Goal: Task Accomplishment & Management: Complete application form

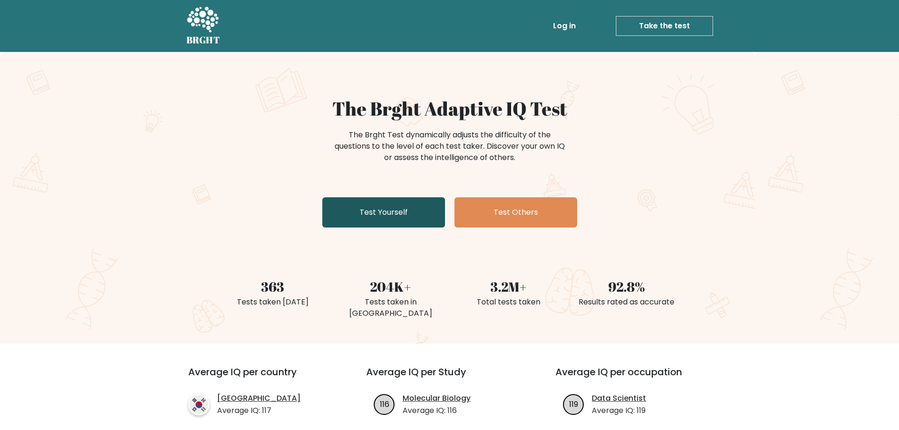
click at [374, 221] on link "Test Yourself" at bounding box center [383, 212] width 123 height 30
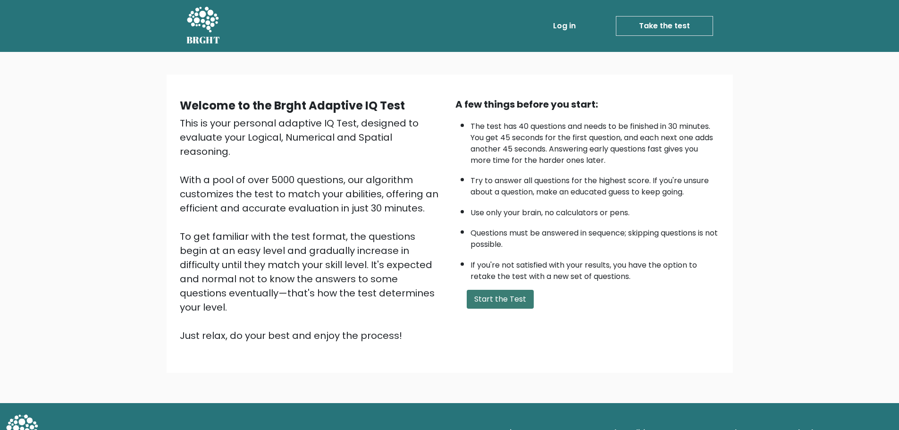
click at [512, 308] on button "Start the Test" at bounding box center [500, 299] width 67 height 19
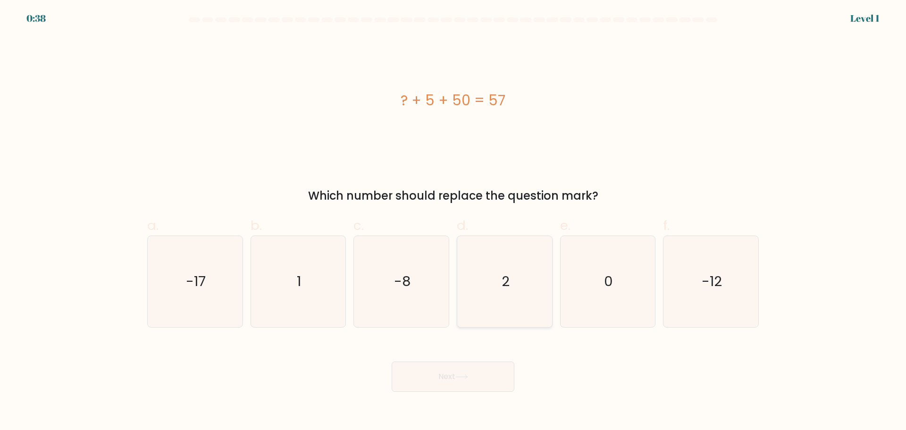
click at [521, 289] on icon "2" at bounding box center [504, 281] width 91 height 91
click at [453, 221] on input "d. 2" at bounding box center [453, 218] width 0 height 6
radio input "true"
click at [465, 389] on button "Next" at bounding box center [453, 376] width 123 height 30
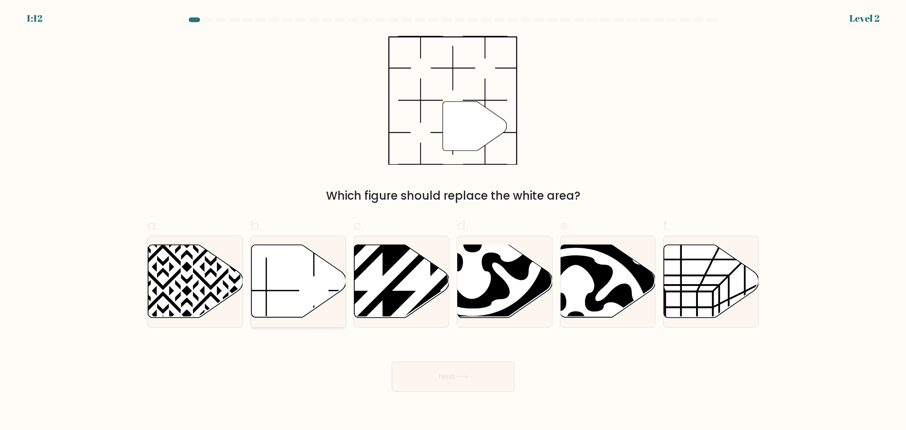
click at [285, 298] on icon at bounding box center [298, 280] width 95 height 73
click at [453, 221] on input "b." at bounding box center [453, 218] width 0 height 6
radio input "true"
click at [479, 382] on button "Next" at bounding box center [453, 376] width 123 height 30
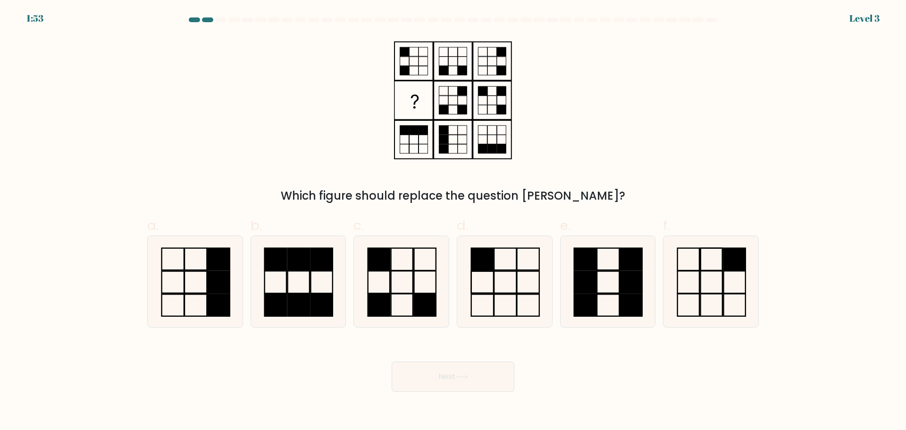
drag, startPoint x: 372, startPoint y: 281, endPoint x: 404, endPoint y: 369, distance: 93.5
click at [372, 283] on icon at bounding box center [401, 281] width 91 height 91
click at [453, 221] on input "c." at bounding box center [453, 218] width 0 height 6
radio input "true"
click at [422, 383] on button "Next" at bounding box center [453, 376] width 123 height 30
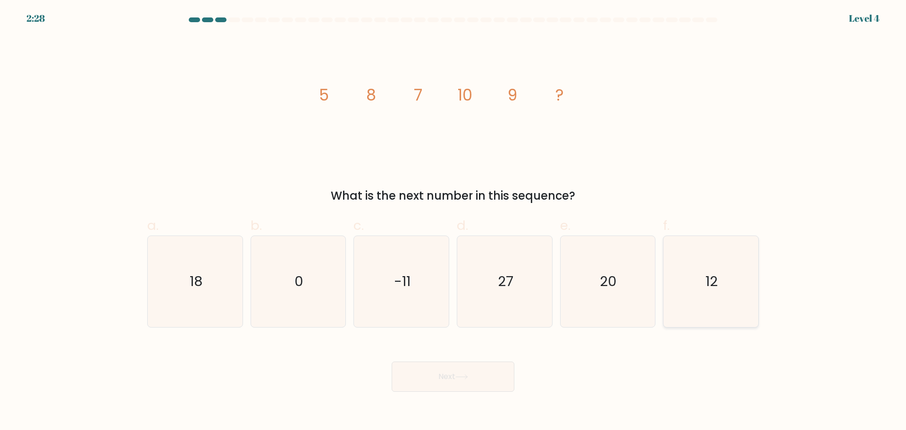
click at [719, 290] on icon "12" at bounding box center [710, 281] width 91 height 91
click at [453, 221] on input "f. 12" at bounding box center [453, 218] width 0 height 6
radio input "true"
click at [486, 384] on button "Next" at bounding box center [453, 376] width 123 height 30
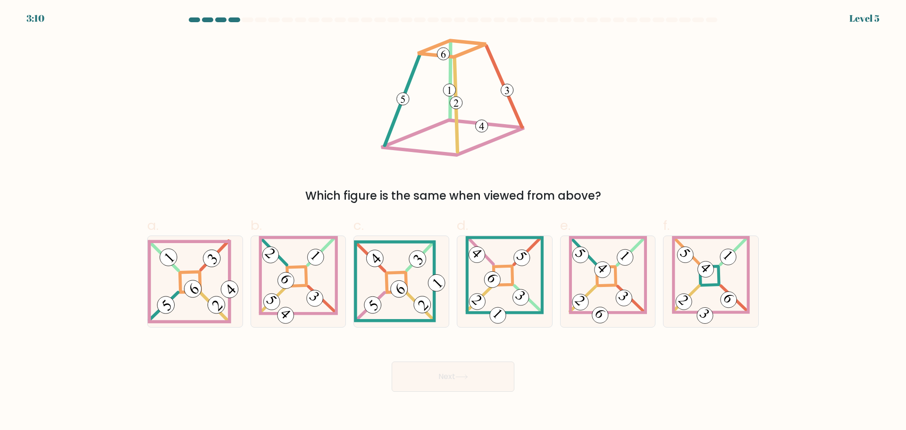
drag, startPoint x: 597, startPoint y: 312, endPoint x: 553, endPoint y: 337, distance: 51.2
click at [596, 312] on g at bounding box center [607, 281] width 77 height 89
click at [453, 221] on input "e." at bounding box center [453, 218] width 0 height 6
radio input "true"
drag, startPoint x: 441, startPoint y: 380, endPoint x: 462, endPoint y: 346, distance: 39.4
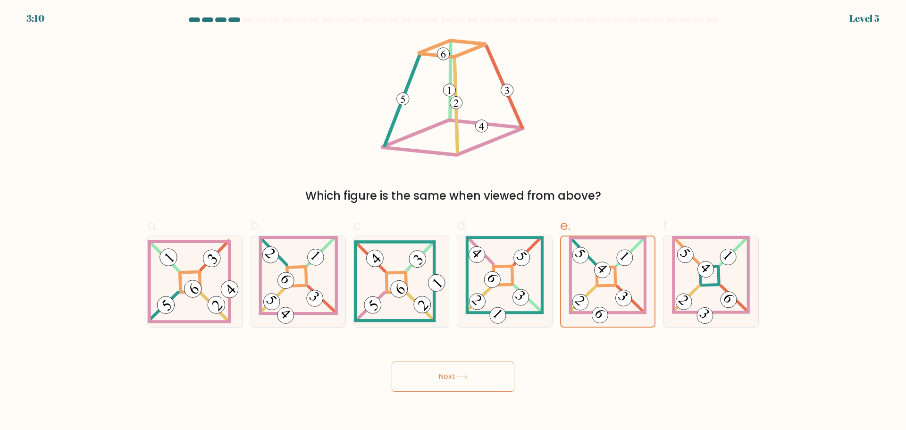
click at [441, 380] on button "Next" at bounding box center [453, 376] width 123 height 30
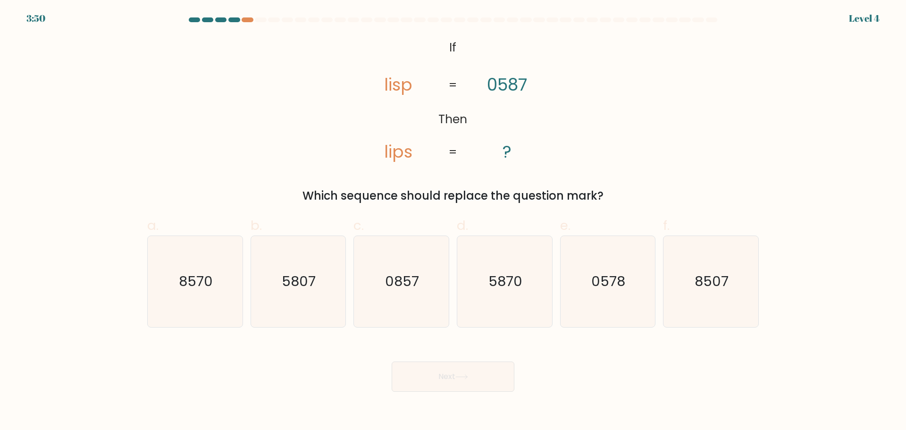
drag, startPoint x: 441, startPoint y: 315, endPoint x: 457, endPoint y: 361, distance: 49.0
click at [441, 317] on icon "0857" at bounding box center [401, 281] width 91 height 91
click at [453, 221] on input "c. 0857" at bounding box center [453, 218] width 0 height 6
radio input "true"
click at [467, 378] on icon at bounding box center [461, 376] width 13 height 5
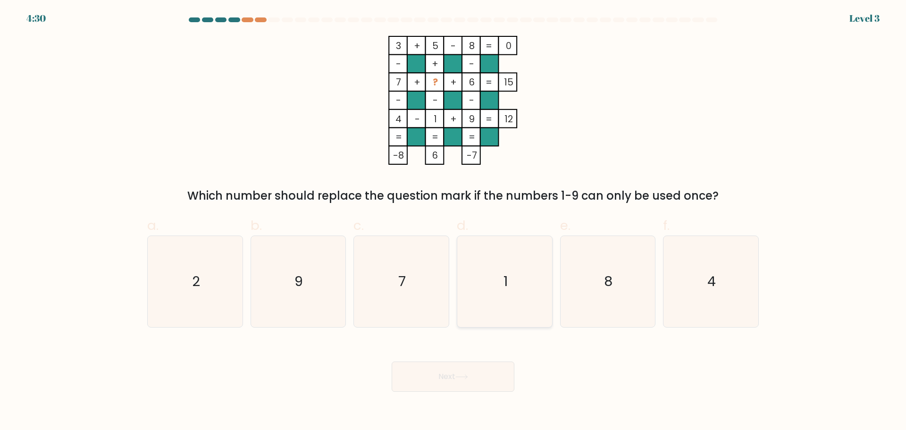
click at [483, 284] on icon "1" at bounding box center [504, 281] width 91 height 91
click at [453, 221] on input "d. 1" at bounding box center [453, 218] width 0 height 6
radio input "true"
click at [418, 311] on icon "7" at bounding box center [401, 281] width 91 height 91
click at [453, 221] on input "c. 7" at bounding box center [453, 218] width 0 height 6
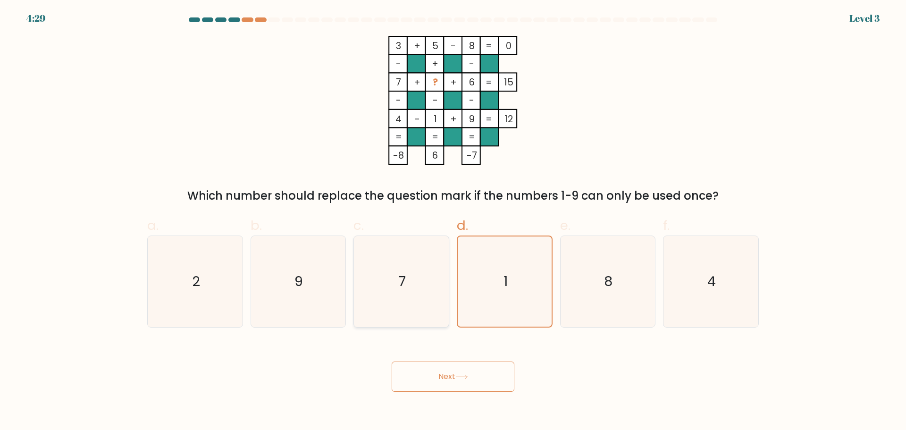
radio input "true"
click at [446, 373] on button "Next" at bounding box center [453, 376] width 123 height 30
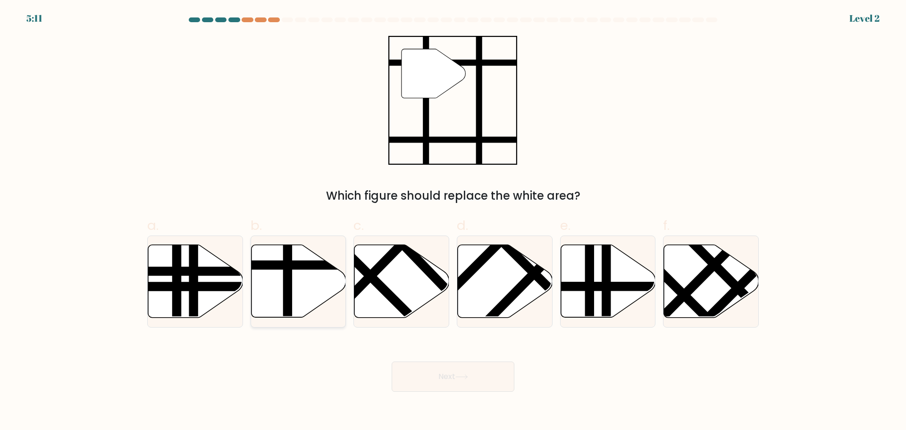
click at [297, 273] on icon at bounding box center [298, 280] width 95 height 73
click at [453, 221] on input "b." at bounding box center [453, 218] width 0 height 6
radio input "true"
click at [445, 361] on button "Next" at bounding box center [453, 376] width 123 height 30
click at [452, 371] on button "Next" at bounding box center [453, 376] width 123 height 30
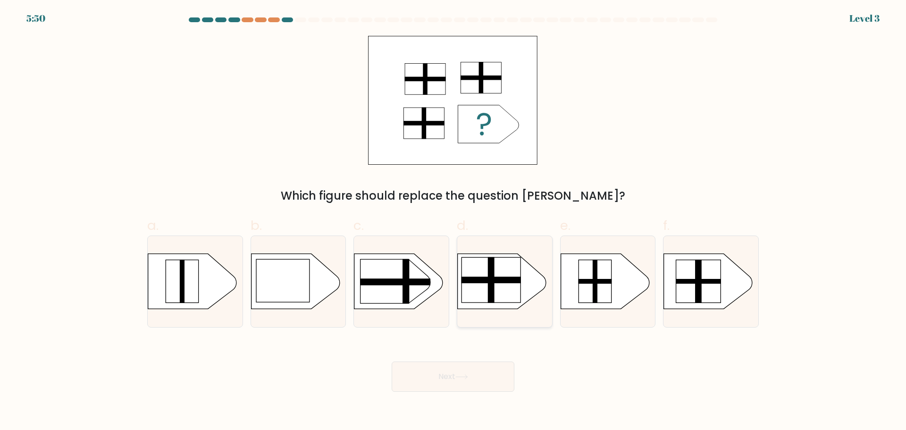
click at [509, 295] on rect at bounding box center [491, 279] width 59 height 45
click at [453, 221] on input "d." at bounding box center [453, 218] width 0 height 6
radio input "true"
click at [482, 378] on button "Next" at bounding box center [453, 376] width 123 height 30
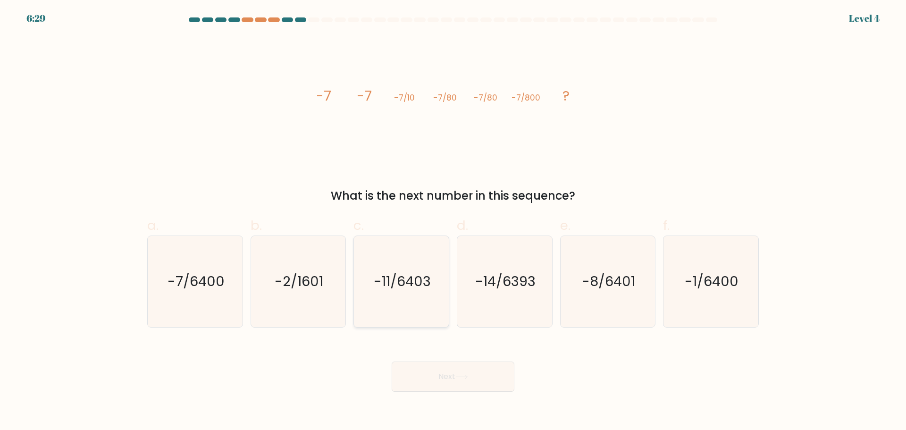
click at [409, 292] on icon "-11/6403" at bounding box center [401, 281] width 91 height 91
click at [453, 221] on input "c. -11/6403" at bounding box center [453, 218] width 0 height 6
radio input "true"
click at [456, 380] on button "Next" at bounding box center [453, 376] width 123 height 30
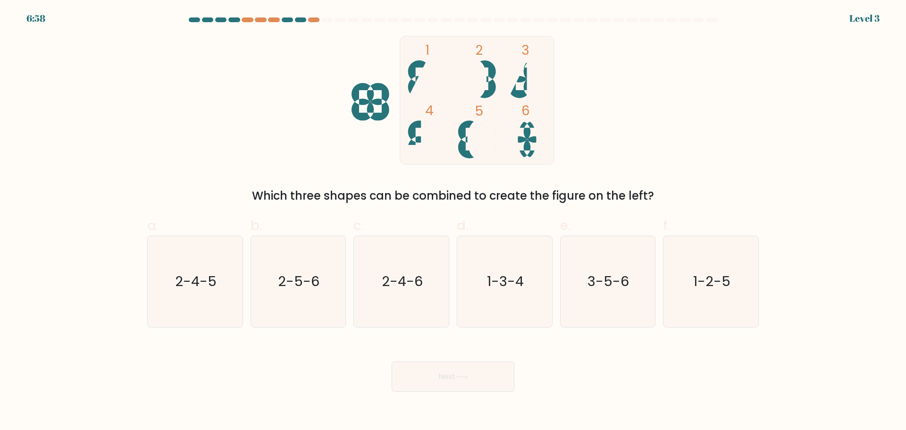
drag, startPoint x: 435, startPoint y: 221, endPoint x: 24, endPoint y: 252, distance: 411.7
click at [24, 252] on form at bounding box center [453, 204] width 906 height 374
click at [294, 288] on text "2-5-6" at bounding box center [299, 281] width 42 height 19
click at [453, 221] on input "b. 2-5-6" at bounding box center [453, 218] width 0 height 6
radio input "true"
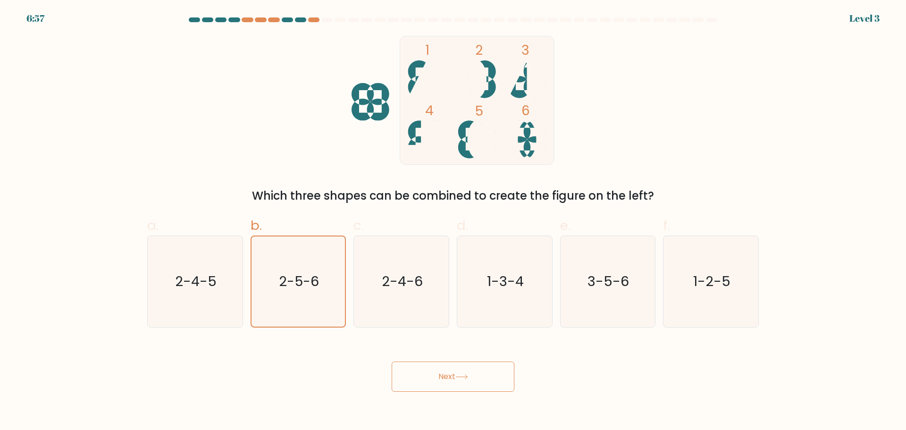
click at [454, 366] on button "Next" at bounding box center [453, 376] width 123 height 30
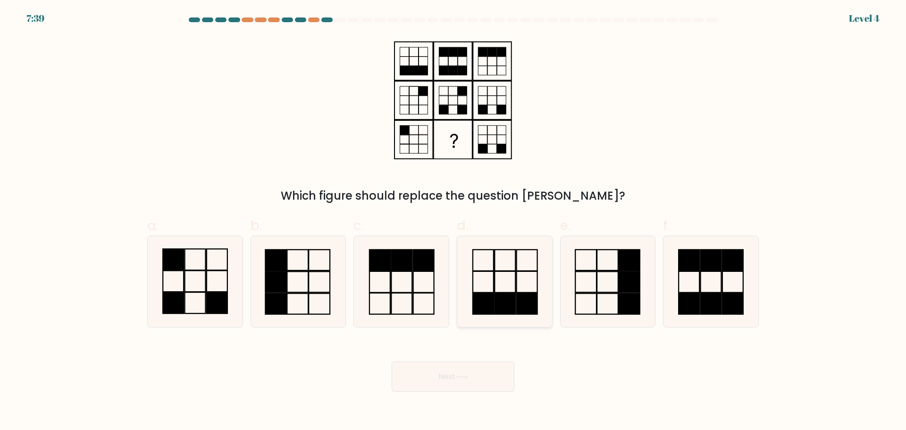
click at [521, 287] on icon at bounding box center [504, 281] width 91 height 91
click at [453, 221] on input "d." at bounding box center [453, 218] width 0 height 6
radio input "true"
click at [476, 375] on button "Next" at bounding box center [453, 376] width 123 height 30
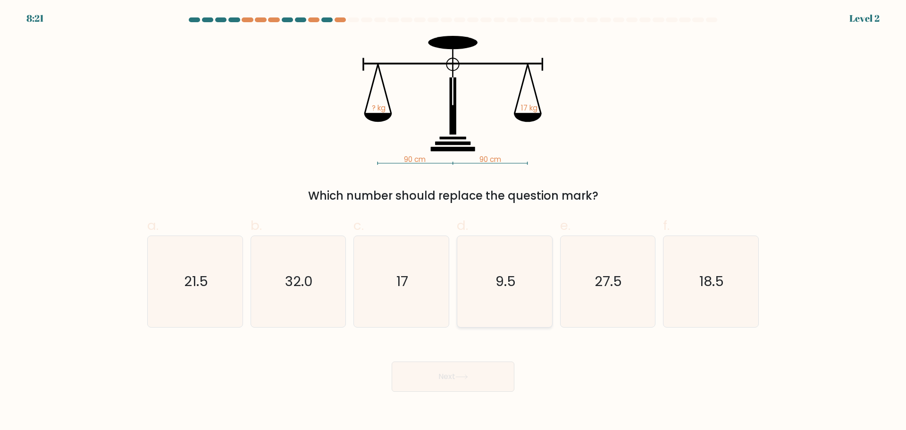
click at [507, 302] on icon "9.5" at bounding box center [504, 281] width 91 height 91
click at [453, 221] on input "d. 9.5" at bounding box center [453, 218] width 0 height 6
radio input "true"
click at [472, 365] on button "Next" at bounding box center [453, 376] width 123 height 30
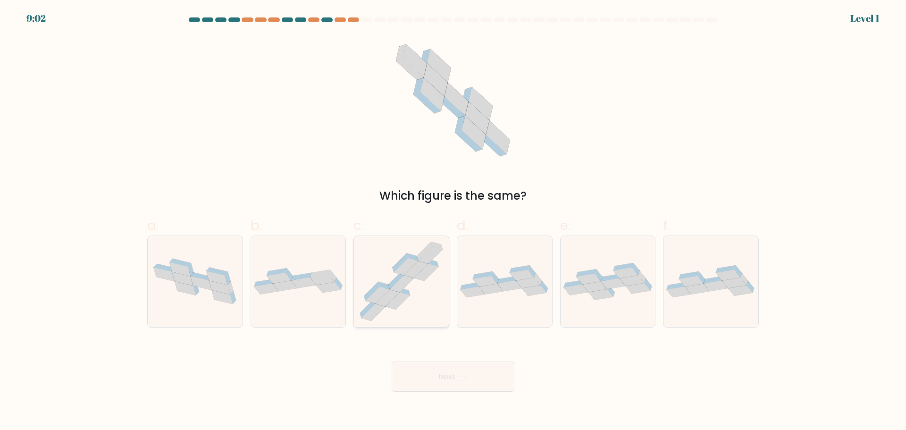
click at [404, 296] on icon at bounding box center [398, 301] width 24 height 17
click at [453, 221] on input "c." at bounding box center [453, 218] width 0 height 6
radio input "true"
click at [443, 378] on button "Next" at bounding box center [453, 376] width 123 height 30
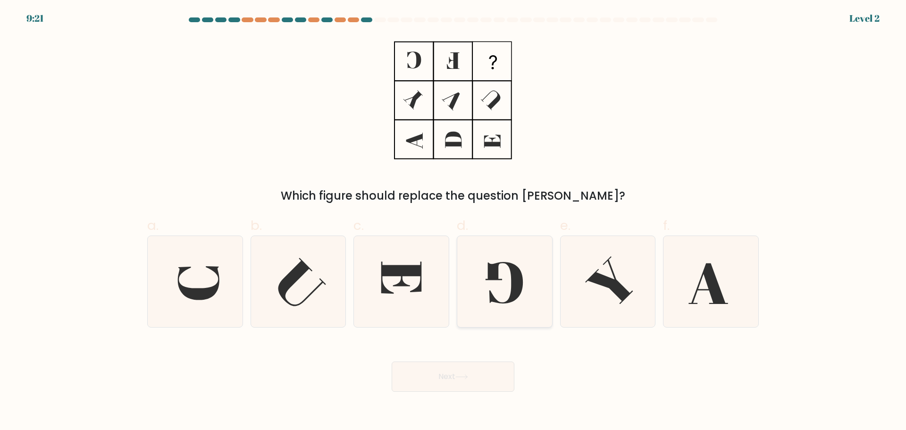
click at [512, 309] on icon at bounding box center [504, 281] width 91 height 91
click at [453, 221] on input "d." at bounding box center [453, 218] width 0 height 6
radio input "true"
click at [437, 388] on button "Next" at bounding box center [453, 376] width 123 height 30
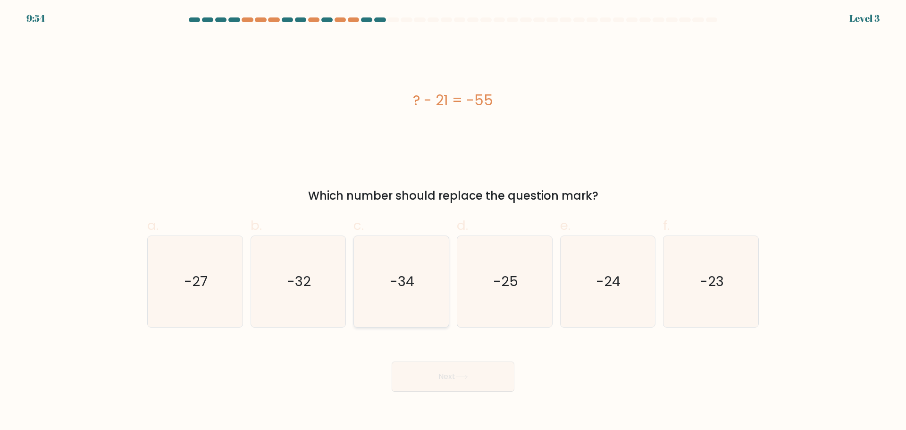
click at [410, 299] on icon "-34" at bounding box center [401, 281] width 91 height 91
click at [453, 221] on input "c. -34" at bounding box center [453, 218] width 0 height 6
radio input "true"
click at [446, 375] on button "Next" at bounding box center [453, 376] width 123 height 30
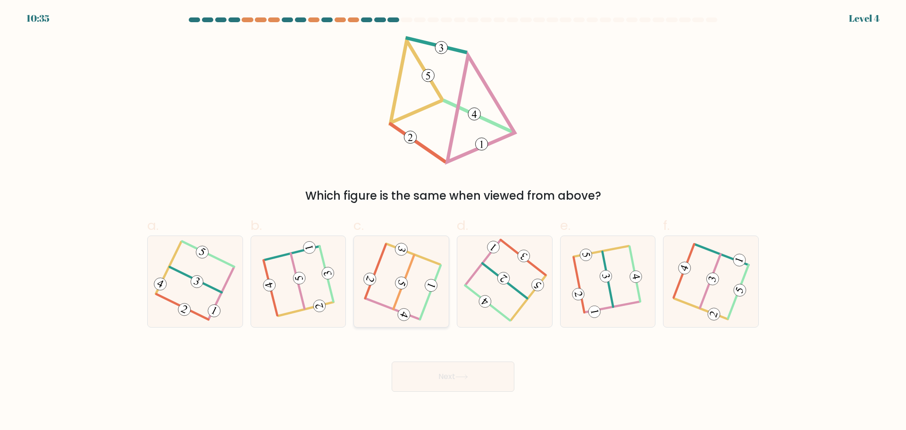
click at [418, 295] on icon at bounding box center [401, 281] width 73 height 73
click at [453, 221] on input "c." at bounding box center [453, 218] width 0 height 6
radio input "true"
click at [451, 379] on button "Next" at bounding box center [453, 376] width 123 height 30
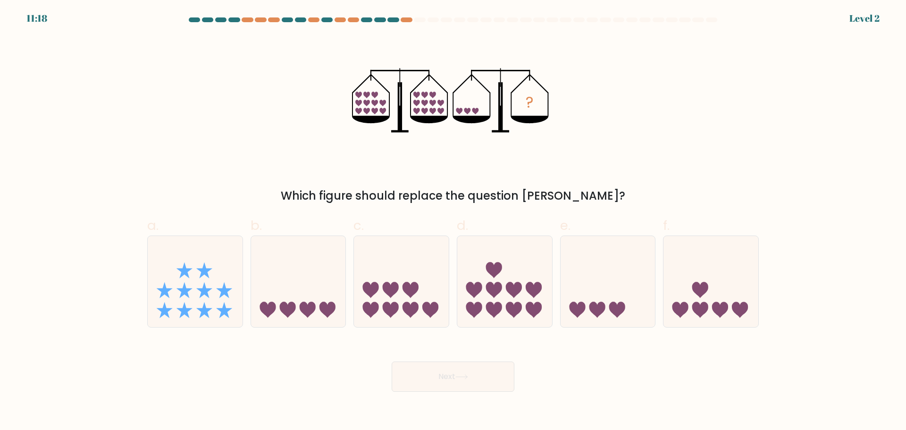
click at [492, 310] on icon at bounding box center [494, 310] width 16 height 16
click at [453, 221] on input "d." at bounding box center [453, 218] width 0 height 6
radio input "true"
click at [480, 371] on button "Next" at bounding box center [453, 376] width 123 height 30
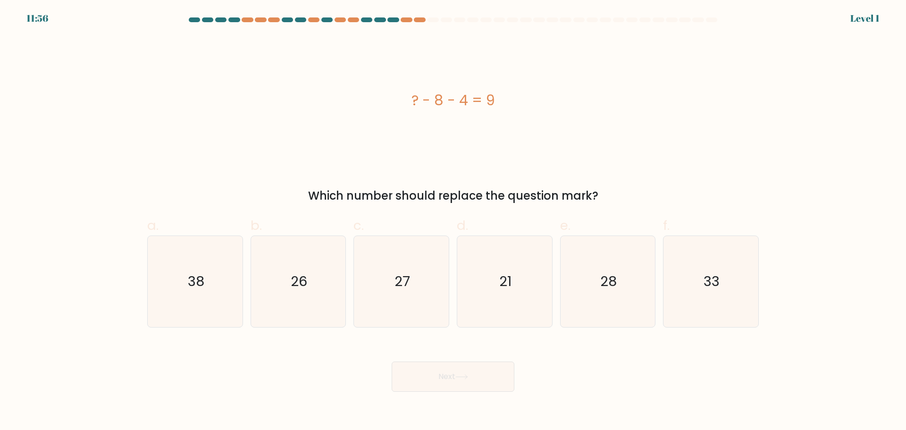
drag, startPoint x: 477, startPoint y: 304, endPoint x: 470, endPoint y: 377, distance: 73.0
click at [477, 306] on icon "21" at bounding box center [504, 281] width 91 height 91
click at [453, 221] on input "d. 21" at bounding box center [453, 218] width 0 height 6
radio input "true"
click at [470, 382] on button "Next" at bounding box center [453, 376] width 123 height 30
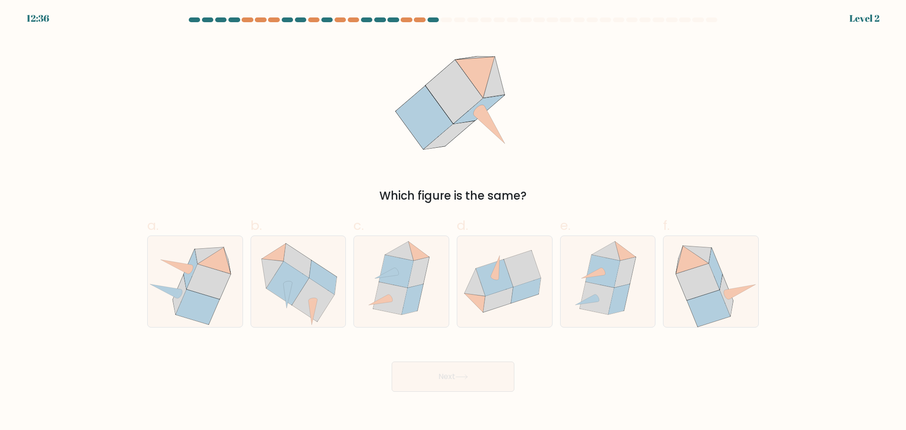
drag, startPoint x: 435, startPoint y: 221, endPoint x: 59, endPoint y: 203, distance: 376.1
click at [59, 203] on form at bounding box center [453, 204] width 906 height 374
click at [517, 299] on icon at bounding box center [526, 290] width 30 height 25
click at [453, 221] on input "d." at bounding box center [453, 218] width 0 height 6
radio input "true"
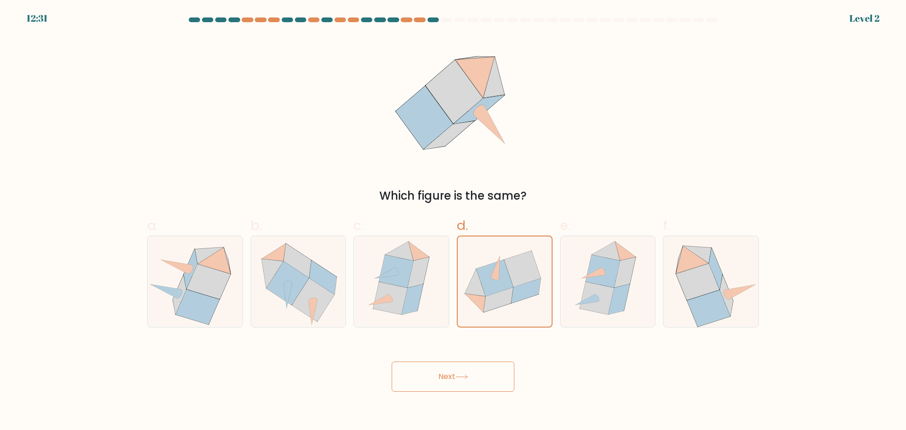
click at [466, 386] on button "Next" at bounding box center [453, 376] width 123 height 30
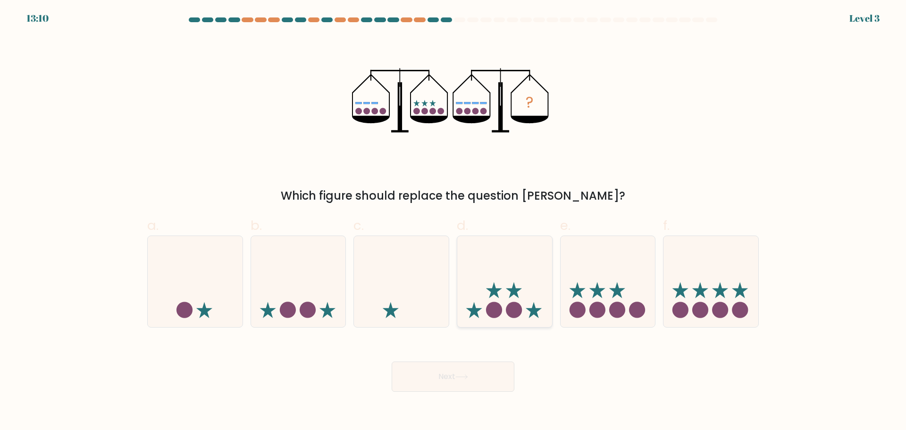
click at [495, 324] on div at bounding box center [505, 281] width 96 height 92
click at [453, 221] on input "d." at bounding box center [453, 218] width 0 height 6
radio input "true"
click at [468, 390] on button "Next" at bounding box center [453, 376] width 123 height 30
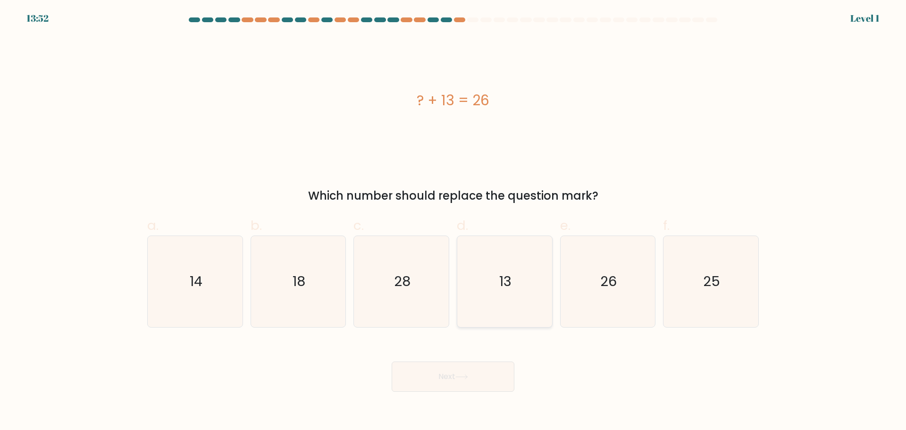
click at [527, 308] on icon "13" at bounding box center [504, 281] width 91 height 91
click at [453, 221] on input "d. 13" at bounding box center [453, 218] width 0 height 6
radio input "true"
click at [503, 375] on button "Next" at bounding box center [453, 376] width 123 height 30
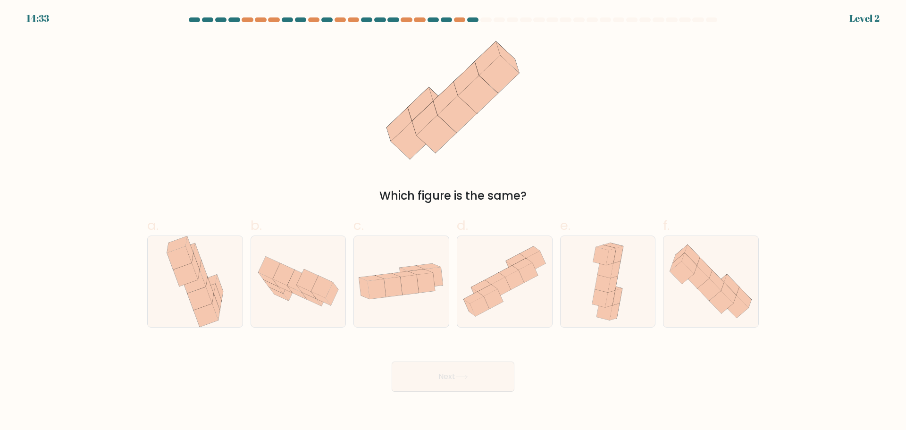
click at [534, 311] on icon at bounding box center [504, 281] width 95 height 84
click at [453, 221] on input "d." at bounding box center [453, 218] width 0 height 6
radio input "true"
click at [589, 304] on icon at bounding box center [608, 281] width 42 height 91
click at [453, 221] on input "e." at bounding box center [453, 218] width 0 height 6
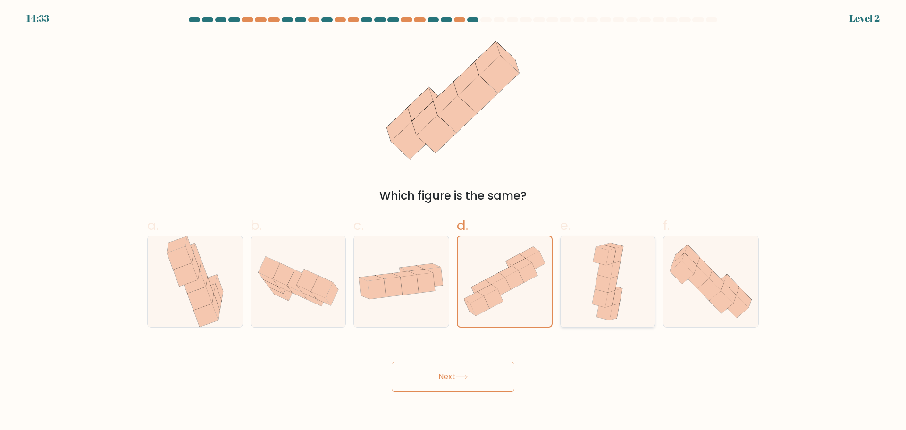
radio input "true"
click at [400, 304] on icon at bounding box center [401, 281] width 95 height 49
click at [453, 221] on input "c." at bounding box center [453, 218] width 0 height 6
radio input "true"
click at [453, 381] on button "Next" at bounding box center [453, 376] width 123 height 30
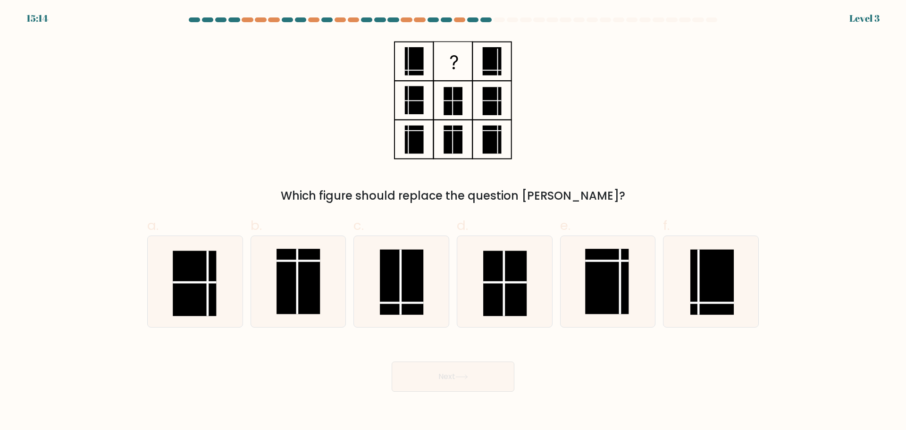
drag, startPoint x: 605, startPoint y: 318, endPoint x: 567, endPoint y: 351, distance: 49.8
click at [603, 321] on icon at bounding box center [607, 281] width 91 height 91
click at [453, 221] on input "e." at bounding box center [453, 218] width 0 height 6
radio input "true"
click at [513, 378] on button "Next" at bounding box center [453, 376] width 123 height 30
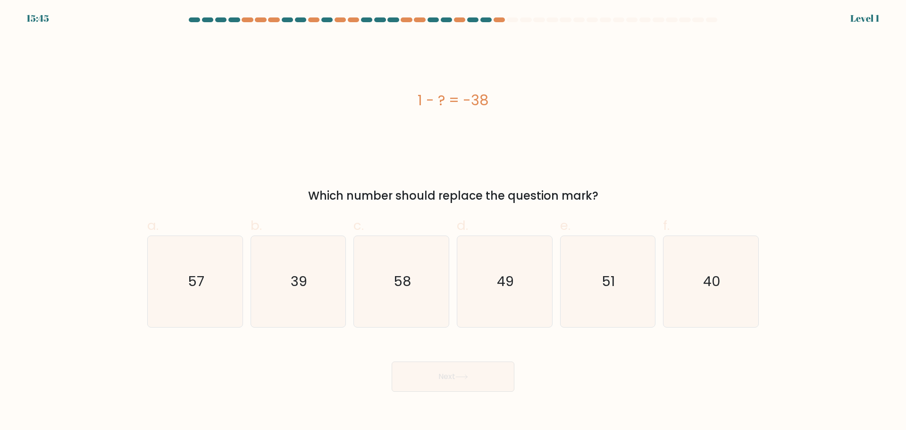
drag, startPoint x: 593, startPoint y: 332, endPoint x: 306, endPoint y: 376, distance: 290.6
click at [306, 376] on div "Next" at bounding box center [453, 365] width 623 height 53
click at [494, 306] on icon "49" at bounding box center [504, 281] width 91 height 91
click at [453, 221] on input "d. 49" at bounding box center [453, 218] width 0 height 6
radio input "true"
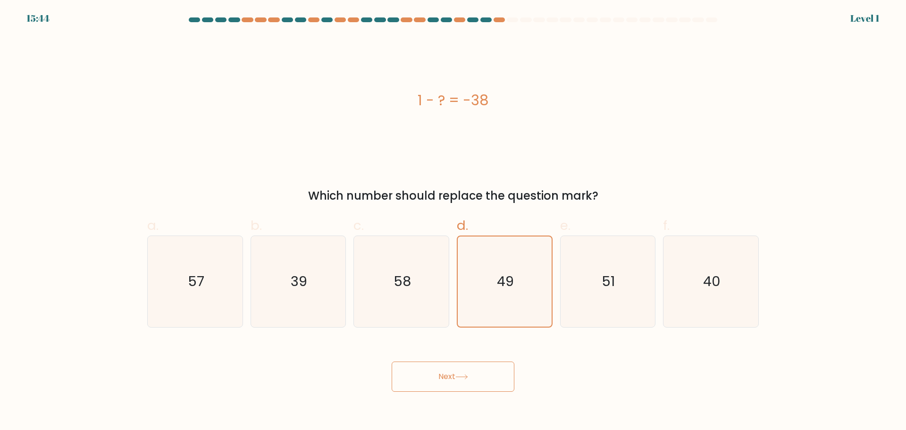
drag, startPoint x: 470, startPoint y: 372, endPoint x: 510, endPoint y: 355, distance: 42.7
click at [471, 373] on button "Next" at bounding box center [453, 376] width 123 height 30
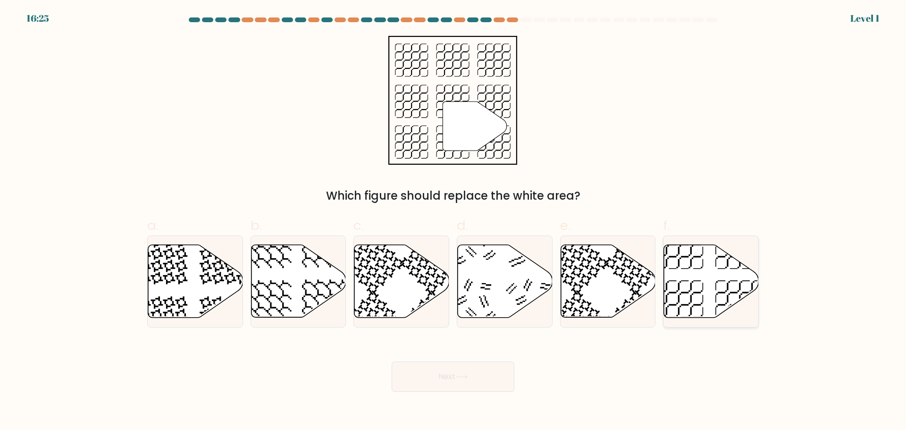
click at [729, 292] on icon at bounding box center [711, 280] width 95 height 73
click at [453, 221] on input "f." at bounding box center [453, 218] width 0 height 6
radio input "true"
click at [503, 392] on body "16:25 Level 1" at bounding box center [453, 215] width 906 height 430
click at [489, 381] on button "Next" at bounding box center [453, 376] width 123 height 30
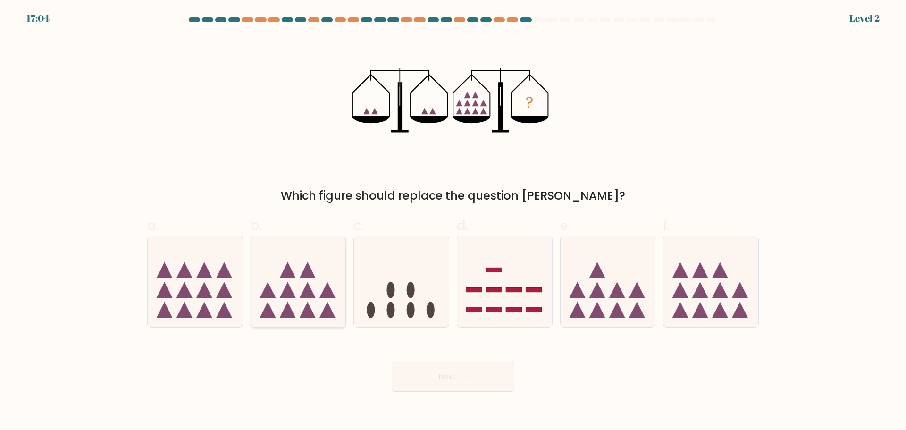
click at [315, 310] on icon at bounding box center [298, 281] width 95 height 78
click at [453, 221] on input "b." at bounding box center [453, 218] width 0 height 6
radio input "true"
drag, startPoint x: 444, startPoint y: 378, endPoint x: 485, endPoint y: 354, distance: 47.2
click at [445, 378] on button "Next" at bounding box center [453, 376] width 123 height 30
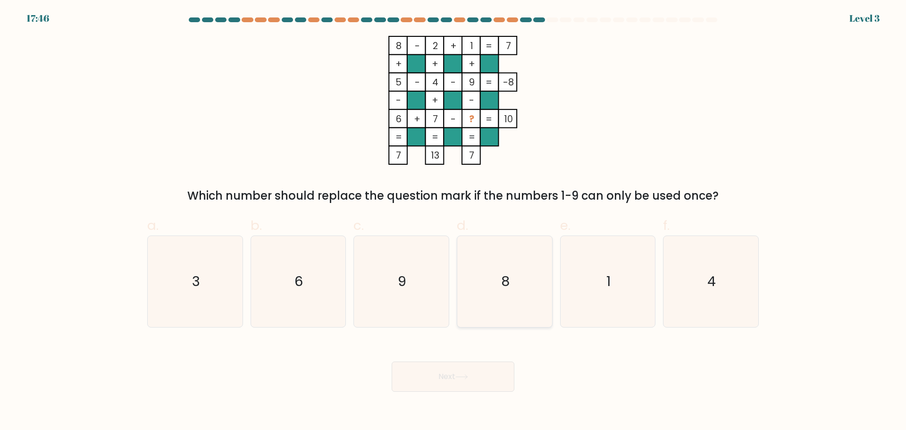
drag, startPoint x: 535, startPoint y: 303, endPoint x: 488, endPoint y: 367, distance: 79.0
click at [534, 303] on icon "8" at bounding box center [504, 281] width 91 height 91
click at [453, 221] on input "d. 8" at bounding box center [453, 218] width 0 height 6
radio input "true"
click at [488, 367] on button "Next" at bounding box center [453, 376] width 123 height 30
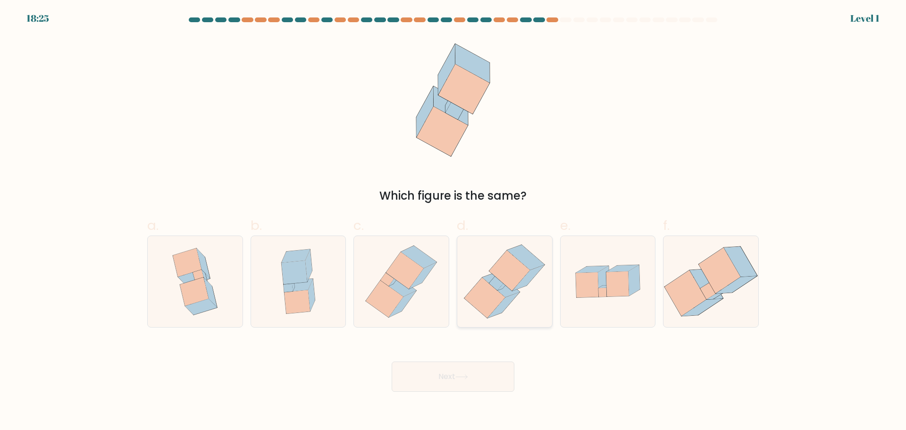
click at [502, 309] on icon at bounding box center [504, 305] width 32 height 26
click at [453, 221] on input "d." at bounding box center [453, 218] width 0 height 6
radio input "true"
click at [470, 380] on button "Next" at bounding box center [453, 376] width 123 height 30
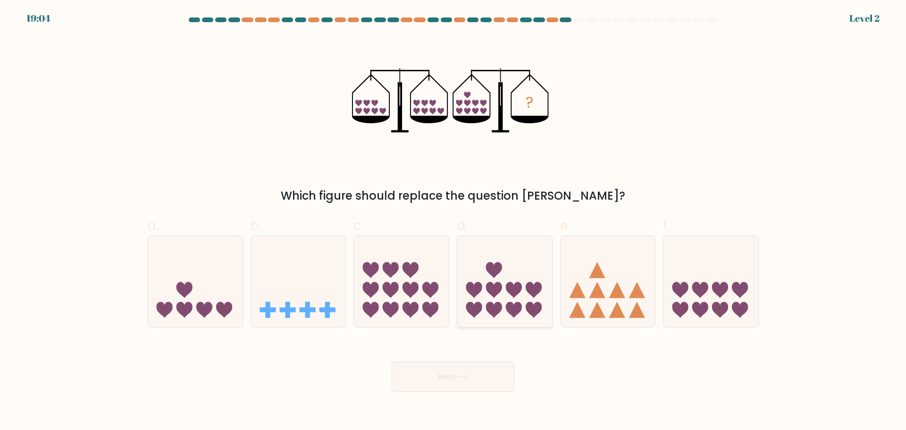
click at [520, 301] on icon at bounding box center [504, 281] width 95 height 78
click at [453, 221] on input "d." at bounding box center [453, 218] width 0 height 6
radio input "true"
click at [482, 386] on button "Next" at bounding box center [453, 376] width 123 height 30
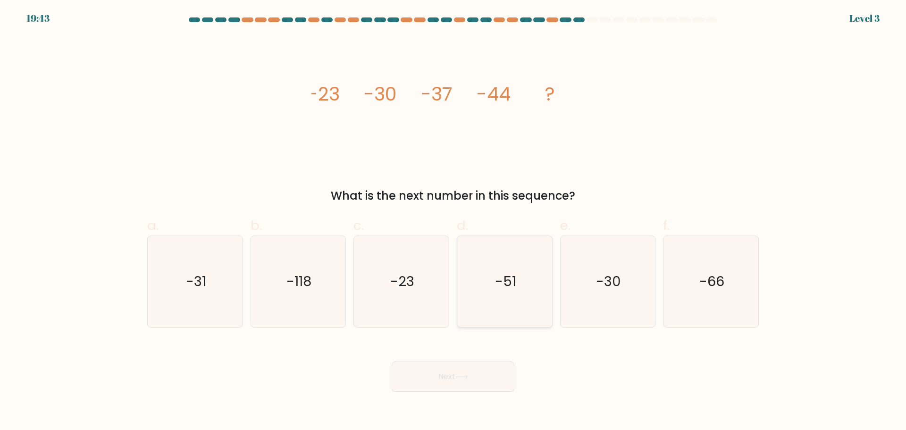
click at [511, 307] on icon "-51" at bounding box center [504, 281] width 91 height 91
click at [453, 221] on input "d. -51" at bounding box center [453, 218] width 0 height 6
radio input "true"
click at [479, 386] on button "Next" at bounding box center [453, 376] width 123 height 30
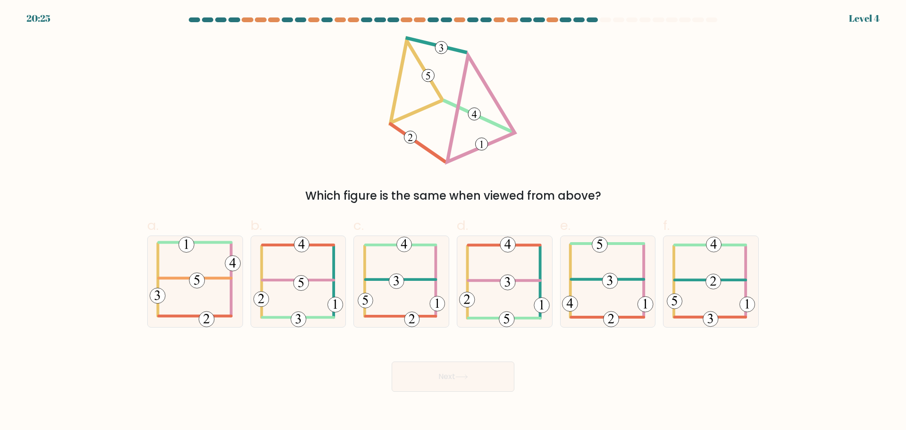
click at [632, 320] on icon at bounding box center [607, 281] width 91 height 91
click at [453, 221] on input "e." at bounding box center [453, 218] width 0 height 6
radio input "true"
click at [501, 380] on button "Next" at bounding box center [453, 376] width 123 height 30
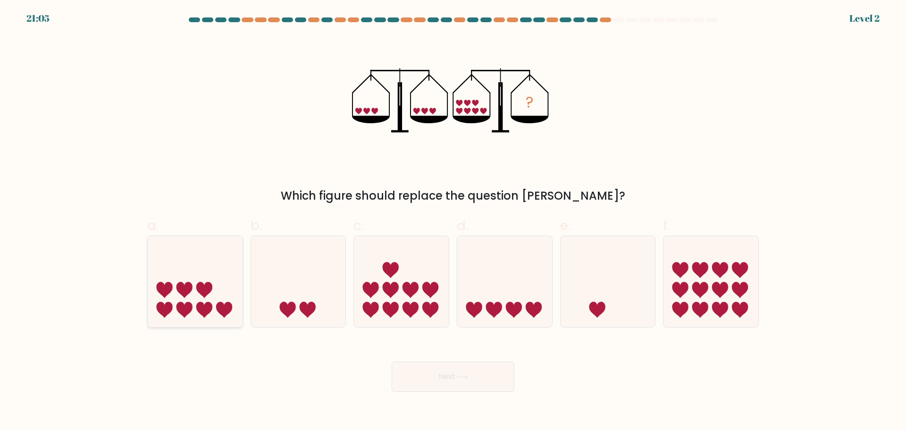
click at [230, 314] on icon at bounding box center [195, 281] width 95 height 78
click at [453, 221] on input "a." at bounding box center [453, 218] width 0 height 6
radio input "true"
click at [515, 395] on body "21:05 Level 2" at bounding box center [453, 215] width 906 height 430
click at [485, 373] on button "Next" at bounding box center [453, 376] width 123 height 30
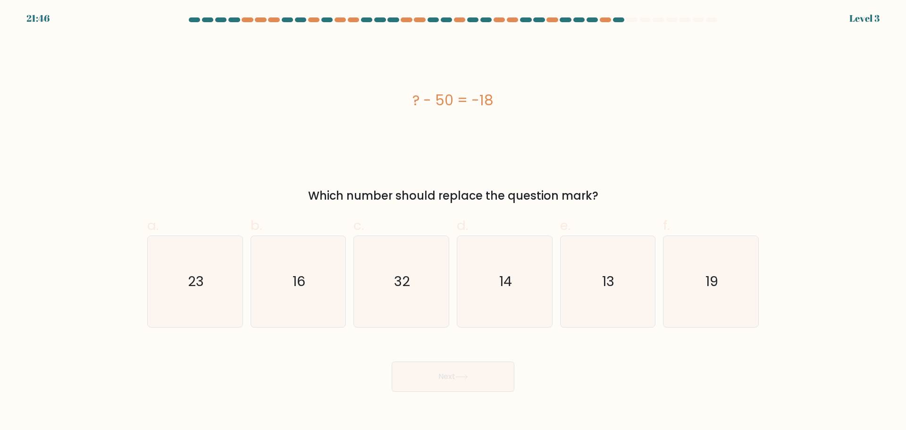
click at [408, 328] on form "a." at bounding box center [453, 204] width 906 height 374
drag, startPoint x: 424, startPoint y: 303, endPoint x: 457, endPoint y: 366, distance: 70.7
click at [424, 305] on icon "32" at bounding box center [401, 281] width 91 height 91
click at [453, 221] on input "c. 32" at bounding box center [453, 218] width 0 height 6
radio input "true"
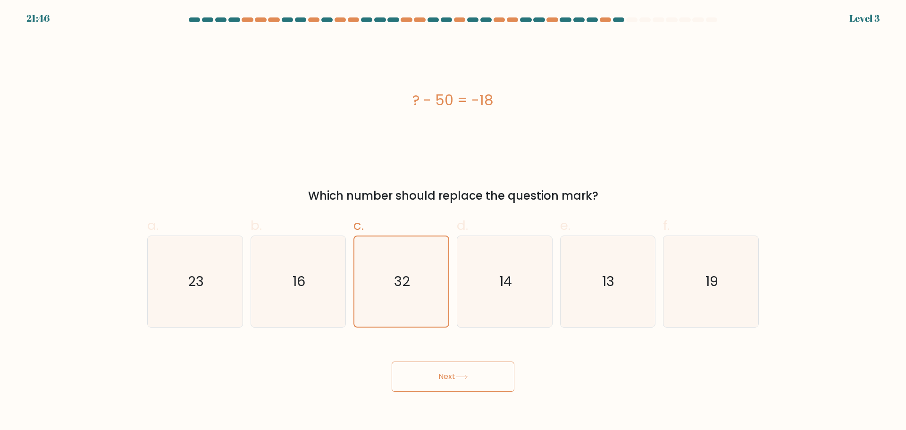
drag, startPoint x: 458, startPoint y: 367, endPoint x: 485, endPoint y: 374, distance: 28.2
click at [458, 368] on button "Next" at bounding box center [453, 376] width 123 height 30
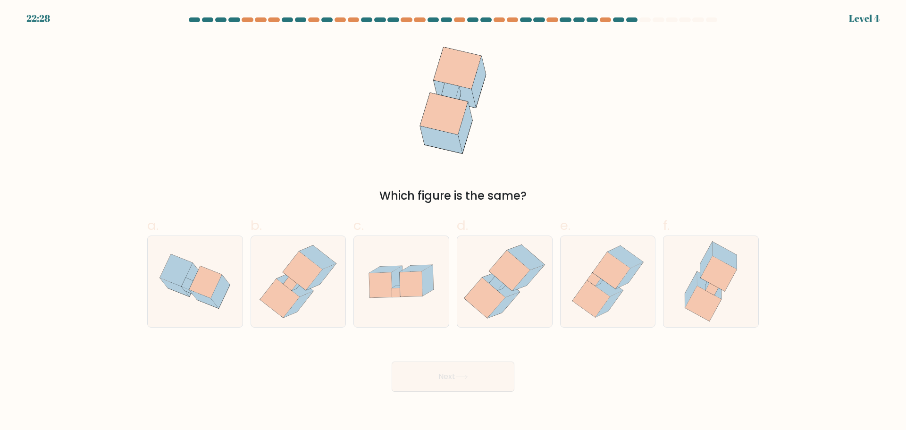
drag, startPoint x: 494, startPoint y: 314, endPoint x: 478, endPoint y: 374, distance: 61.9
click at [493, 316] on icon at bounding box center [504, 305] width 32 height 26
click at [453, 221] on input "d." at bounding box center [453, 218] width 0 height 6
radio input "true"
click at [478, 380] on button "Next" at bounding box center [453, 376] width 123 height 30
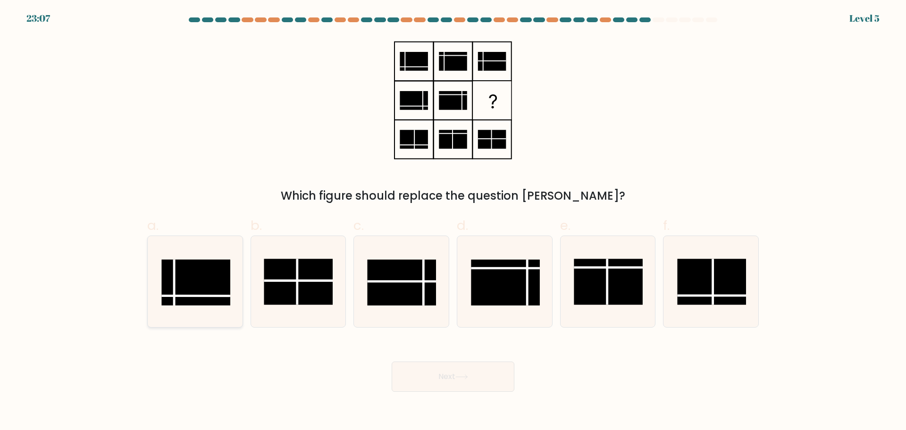
click at [192, 287] on rect at bounding box center [195, 282] width 69 height 46
click at [453, 221] on input "a." at bounding box center [453, 218] width 0 height 6
radio input "true"
click at [537, 388] on div "Next" at bounding box center [453, 365] width 623 height 53
click at [474, 364] on button "Next" at bounding box center [453, 376] width 123 height 30
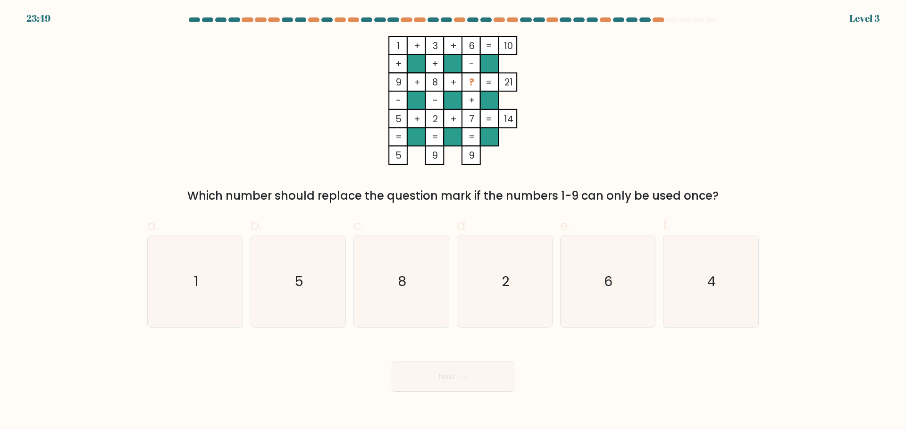
drag, startPoint x: 622, startPoint y: 291, endPoint x: 539, endPoint y: 352, distance: 103.3
click at [619, 294] on icon "6" at bounding box center [607, 281] width 91 height 91
click at [453, 221] on input "e. 6" at bounding box center [453, 218] width 0 height 6
radio input "true"
click at [499, 375] on button "Next" at bounding box center [453, 376] width 123 height 30
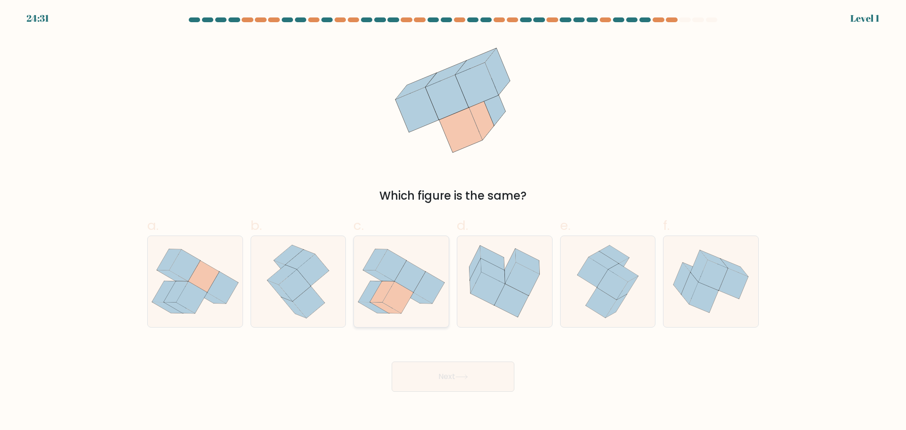
click at [450, 309] on div "a. b. c." at bounding box center [452, 267] width 619 height 119
click at [485, 384] on button "Next" at bounding box center [453, 376] width 123 height 30
click at [407, 300] on icon at bounding box center [398, 298] width 31 height 32
click at [453, 221] on input "c." at bounding box center [453, 218] width 0 height 6
radio input "true"
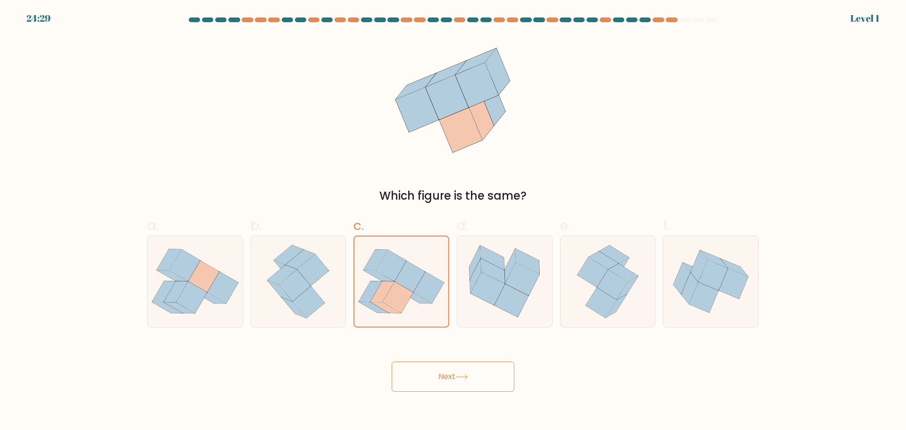
click at [455, 369] on button "Next" at bounding box center [453, 376] width 123 height 30
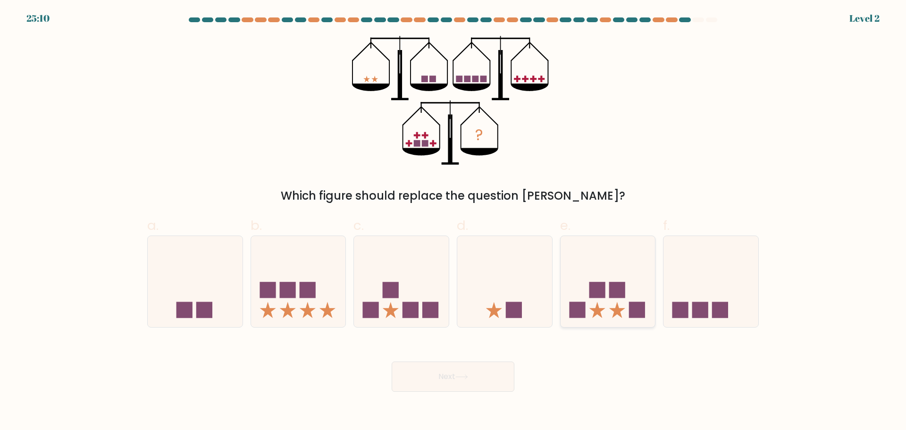
click at [612, 294] on rect at bounding box center [617, 290] width 16 height 16
click at [453, 221] on input "e." at bounding box center [453, 218] width 0 height 6
radio input "true"
click at [504, 373] on button "Next" at bounding box center [453, 376] width 123 height 30
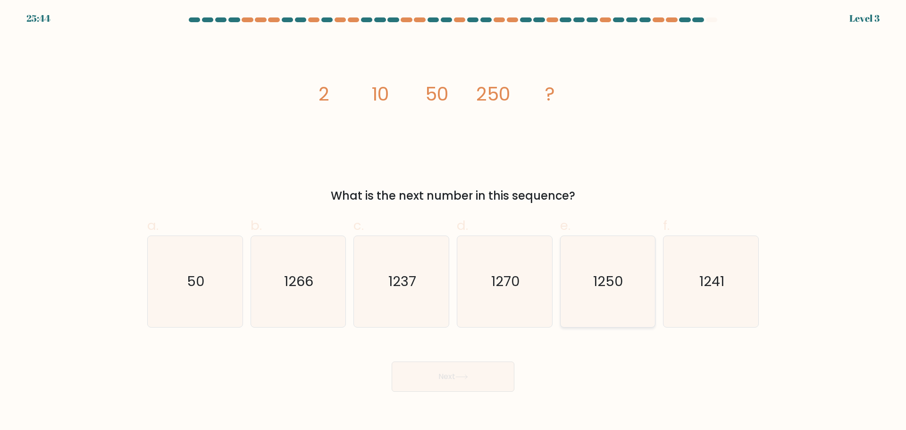
click at [596, 300] on icon "1250" at bounding box center [607, 281] width 91 height 91
click at [453, 221] on input "e. 1250" at bounding box center [453, 218] width 0 height 6
radio input "true"
click at [514, 368] on div "Next" at bounding box center [453, 365] width 623 height 53
click at [501, 371] on button "Next" at bounding box center [453, 376] width 123 height 30
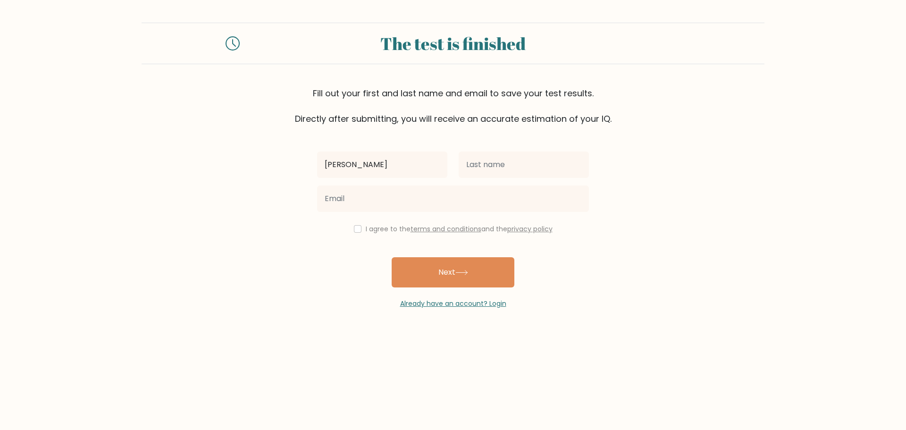
type input "Claude"
type input "Desierto"
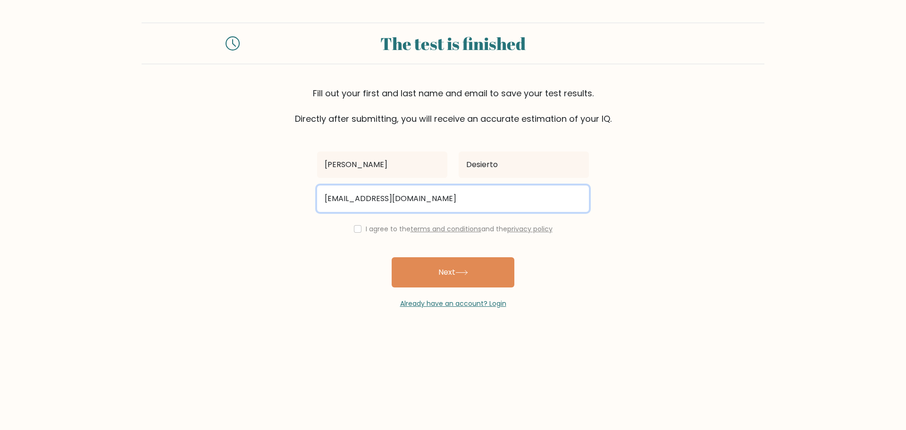
type input "claudelorenzdesierto03@gmail.com"
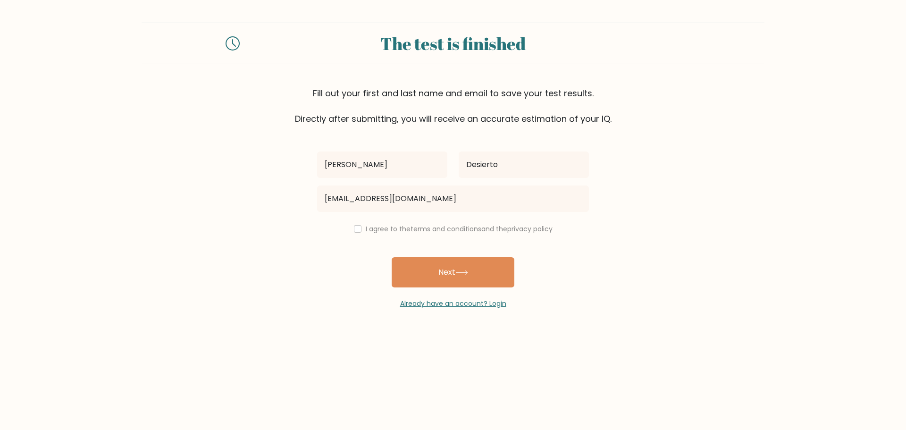
click at [359, 230] on div "I agree to the terms and conditions and the privacy policy" at bounding box center [452, 228] width 283 height 11
click at [354, 228] on input "checkbox" at bounding box center [358, 229] width 8 height 8
checkbox input "true"
click at [292, 263] on form "The test is finished Fill out your first and last name and email to save your t…" at bounding box center [453, 166] width 906 height 286
click at [432, 276] on button "Next" at bounding box center [453, 272] width 123 height 30
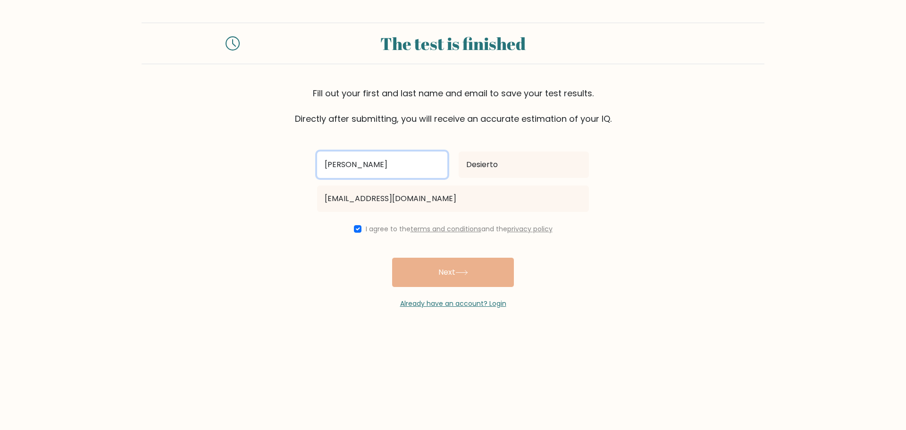
click at [377, 168] on input "[PERSON_NAME]" at bounding box center [382, 164] width 130 height 26
type input "Killy Jean"
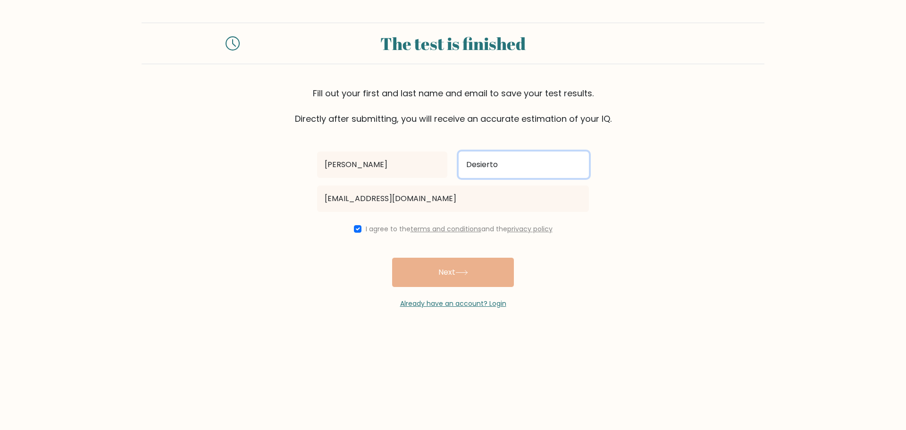
type input "D"
type input "s"
type input "Semilla"
click at [470, 272] on div "Killy Jean Semilla claudelorenzdesierto03@gmail.com I agree to the terms and co…" at bounding box center [452, 217] width 283 height 184
click at [452, 267] on div "Killy Jean Semilla claudelorenzdesierto03@gmail.com I agree to the terms and co…" at bounding box center [452, 217] width 283 height 184
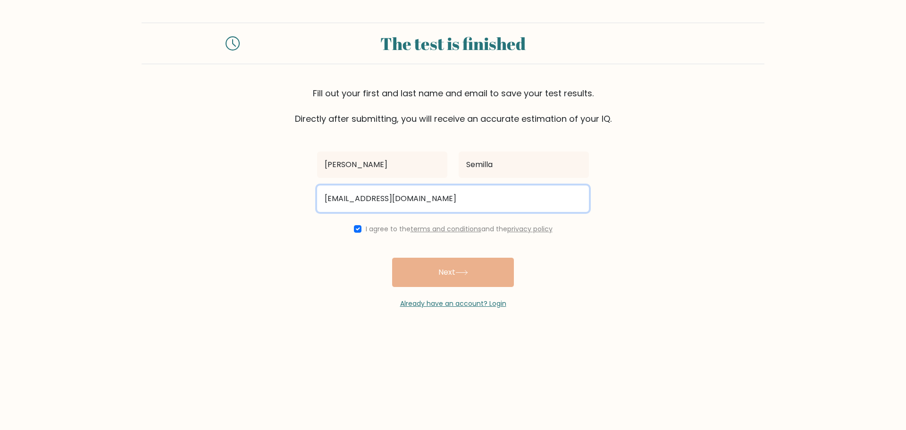
click at [469, 201] on input "claudelorenzdesierto03@gmail.com" at bounding box center [453, 198] width 272 height 26
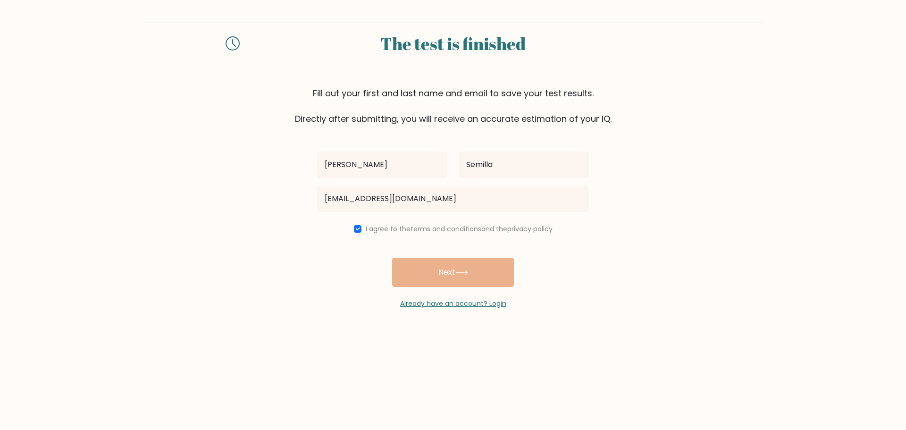
click at [448, 279] on div "Killy Jean Semilla claudelorenzdesierto03@gmail.com I agree to the terms and co…" at bounding box center [452, 217] width 283 height 184
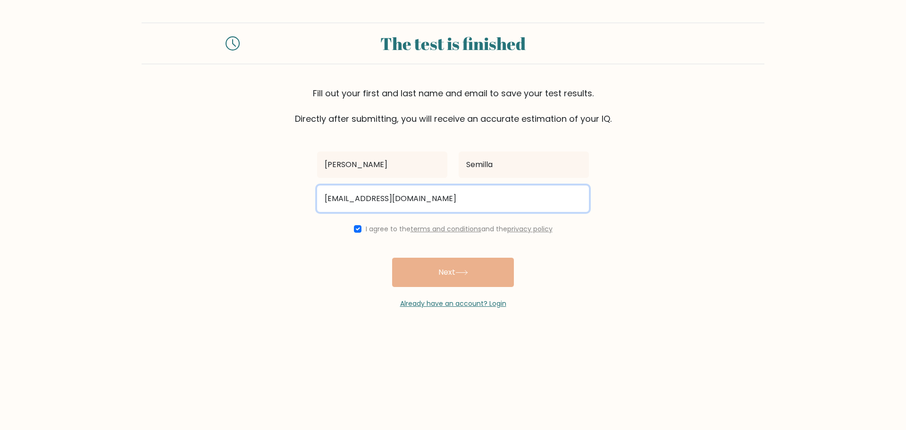
click at [468, 198] on input "claudelorenzdesierto03@gmail.com" at bounding box center [453, 198] width 272 height 26
type input "claudelorenzdesierto03@gmail.com"
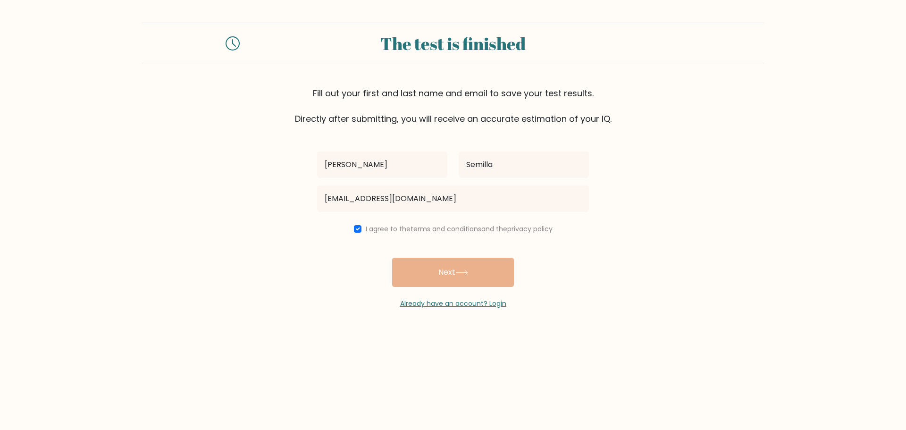
drag, startPoint x: 445, startPoint y: 275, endPoint x: 390, endPoint y: 247, distance: 61.6
click at [445, 275] on div "Killy Jean Semilla claudelorenzdesierto03@gmail.com I agree to the terms and co…" at bounding box center [452, 217] width 283 height 184
click at [354, 226] on input "checkbox" at bounding box center [358, 229] width 8 height 8
click at [355, 229] on input "checkbox" at bounding box center [358, 229] width 8 height 8
checkbox input "true"
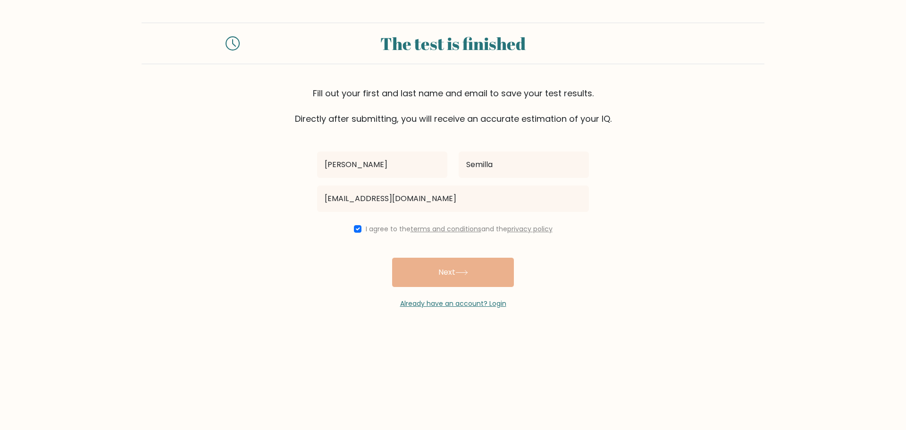
drag, startPoint x: 344, startPoint y: 263, endPoint x: 481, endPoint y: 269, distance: 137.5
click at [348, 263] on div "Killy Jean Semilla claudelorenzdesierto03@gmail.com I agree to the terms and co…" at bounding box center [452, 217] width 283 height 184
click at [481, 269] on div "Killy Jean Semilla claudelorenzdesierto03@gmail.com I agree to the terms and co…" at bounding box center [452, 217] width 283 height 184
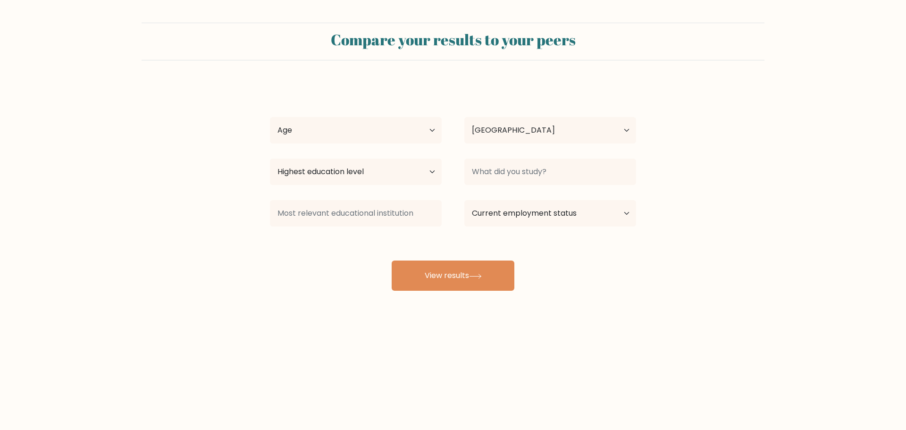
select select "PH"
click at [356, 142] on select "Age Under 18 years old 18-24 years old 25-34 years old 35-44 years old 45-54 ye…" at bounding box center [356, 130] width 172 height 26
select select "18_24"
click at [270, 117] on select "Age Under 18 years old 18-24 years old 25-34 years old 35-44 years old 45-54 ye…" at bounding box center [356, 130] width 172 height 26
click at [548, 133] on select "Country Afghanistan Albania Algeria American Samoa Andorra Angola Anguilla Anta…" at bounding box center [550, 130] width 172 height 26
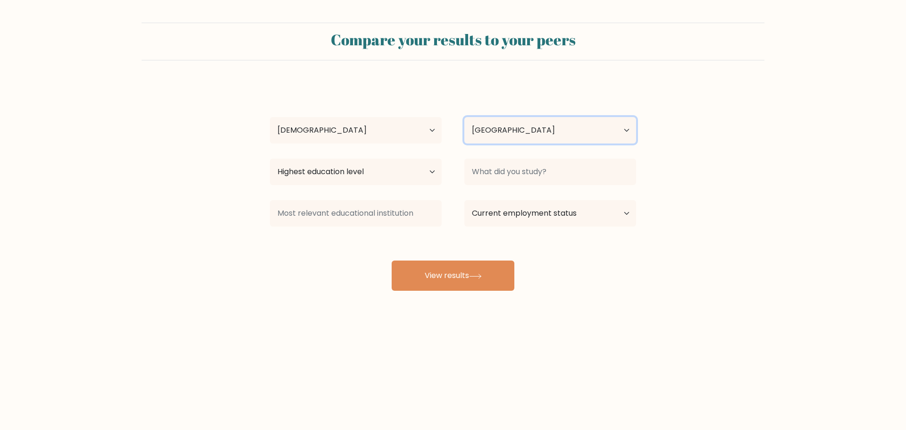
click at [548, 132] on select "Country Afghanistan Albania Algeria American Samoa Andorra Angola Anguilla Anta…" at bounding box center [550, 130] width 172 height 26
click at [342, 171] on select "Highest education level No schooling Primary Lower Secondary Upper Secondary Oc…" at bounding box center [356, 172] width 172 height 26
select select "bachelors_degree"
click at [270, 159] on select "Highest education level No schooling Primary Lower Secondary Upper Secondary Oc…" at bounding box center [356, 172] width 172 height 26
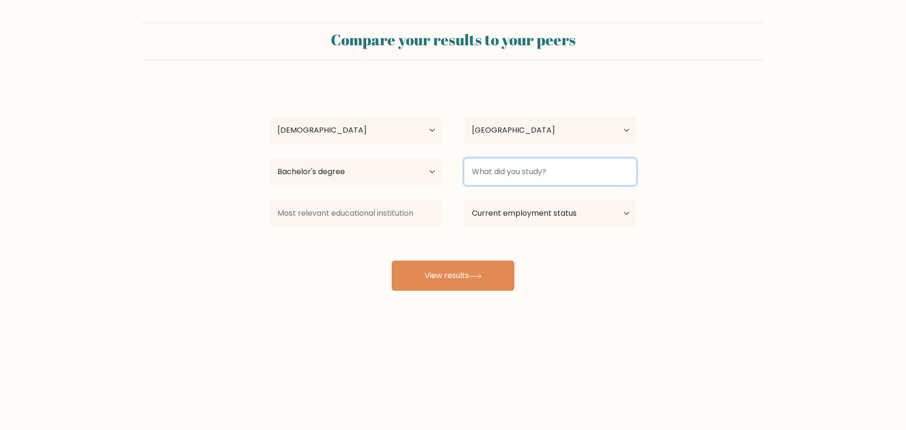
click at [507, 169] on input at bounding box center [550, 172] width 172 height 26
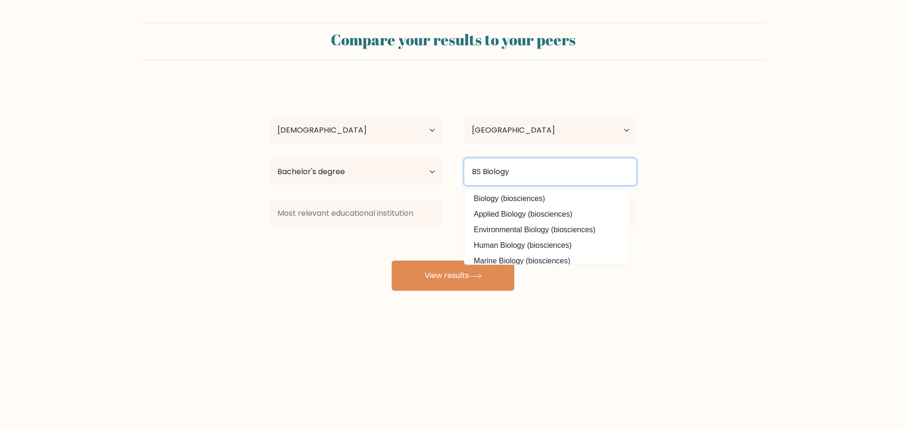
type input "BS Biology"
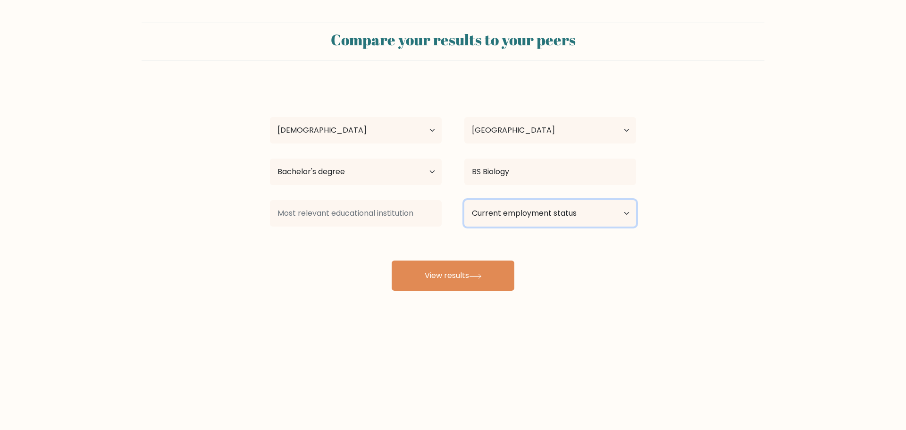
click at [547, 210] on select "Current employment status Employed Student Retired Other / prefer not to answer" at bounding box center [550, 213] width 172 height 26
select select "other"
click at [464, 200] on select "Current employment status Employed Student Retired Other / prefer not to answer" at bounding box center [550, 213] width 172 height 26
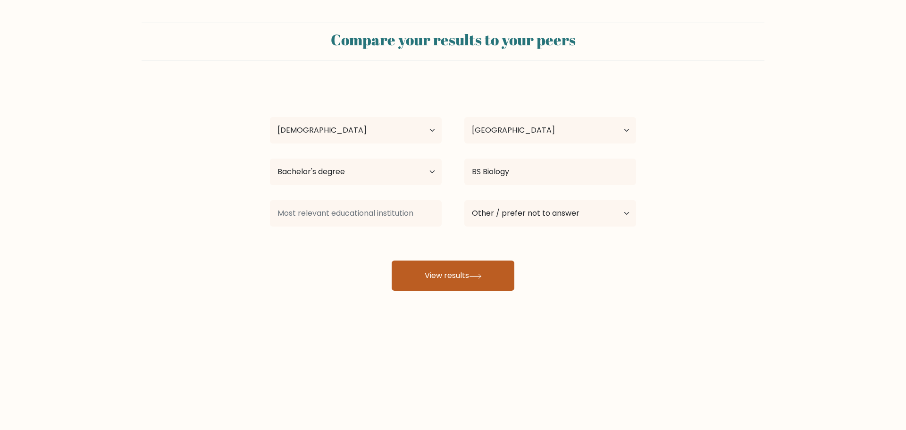
click at [430, 279] on button "View results" at bounding box center [453, 275] width 123 height 30
click at [350, 243] on div "Claude Desierto Age Under 18 years old 18-24 years old 25-34 years old 35-44 ye…" at bounding box center [453, 187] width 378 height 208
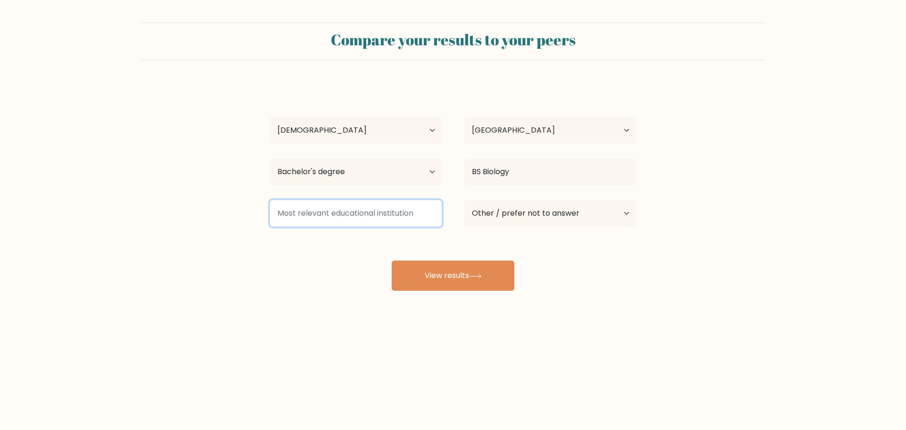
click at [348, 216] on input at bounding box center [356, 213] width 172 height 26
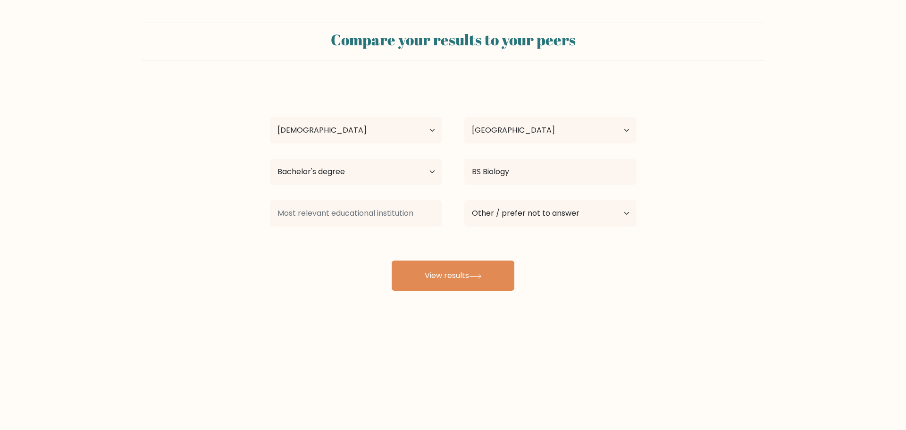
click at [310, 306] on div "Compare your results to your peers Claude Desierto Age Under 18 years old 18-24…" at bounding box center [453, 179] width 906 height 358
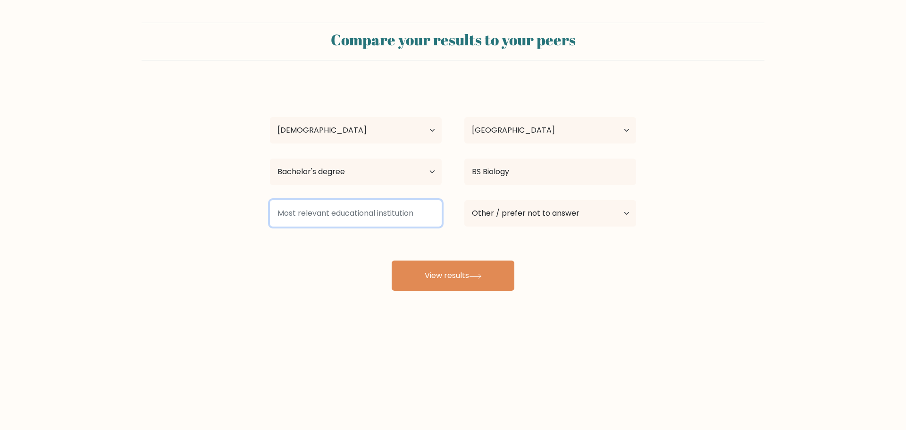
click at [312, 201] on input at bounding box center [356, 213] width 172 height 26
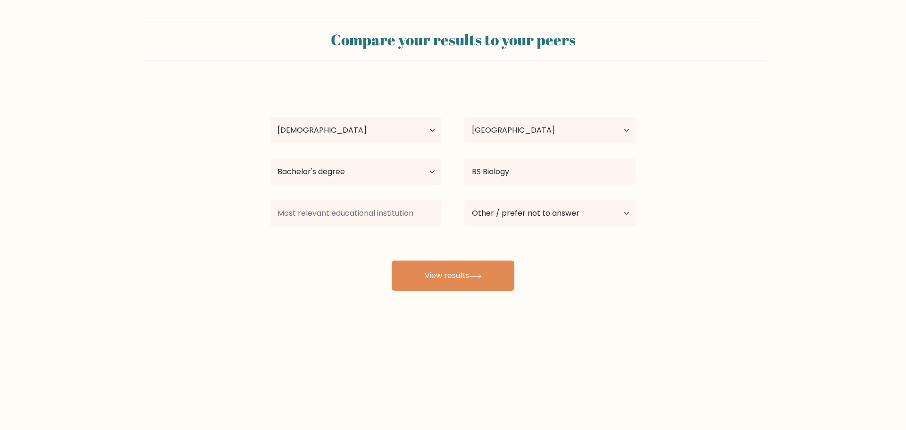
click at [311, 250] on div "Claude Desierto Age Under 18 years old 18-24 years old 25-34 years old 35-44 ye…" at bounding box center [453, 187] width 378 height 208
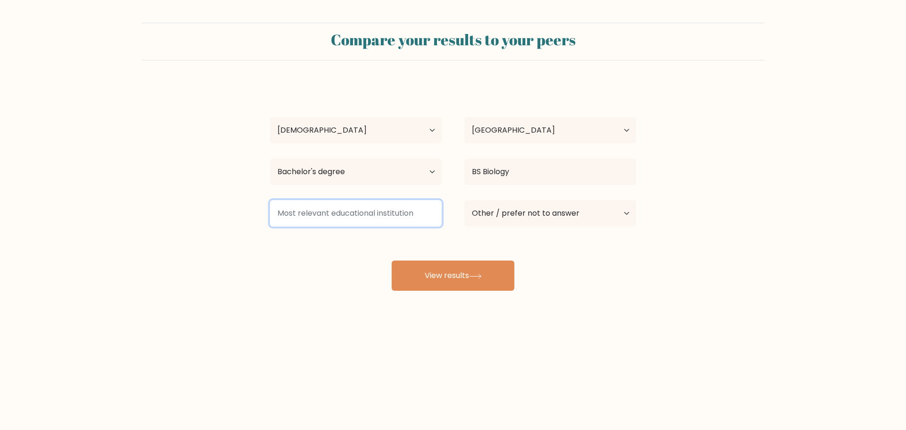
click at [319, 208] on input at bounding box center [356, 213] width 172 height 26
click at [363, 205] on input "None" at bounding box center [356, 213] width 172 height 26
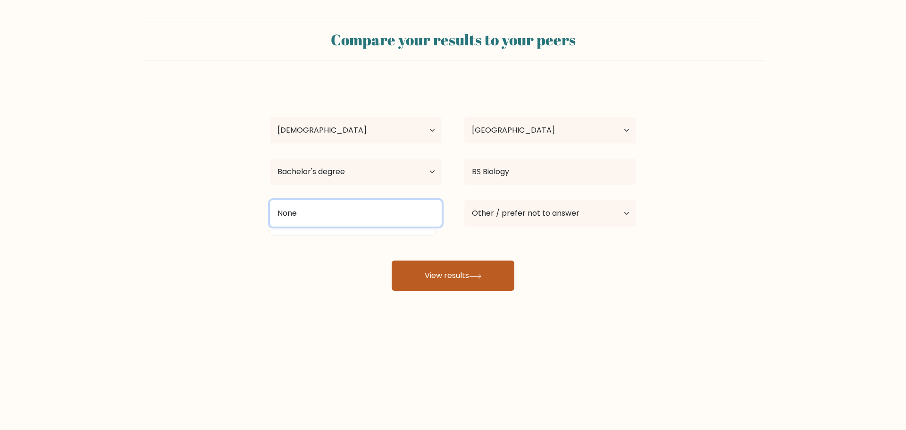
type input "None"
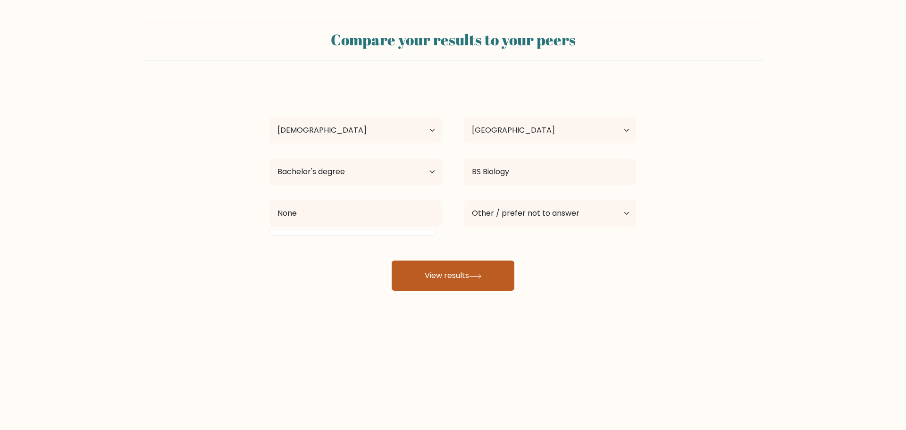
click at [455, 273] on button "View results" at bounding box center [453, 275] width 123 height 30
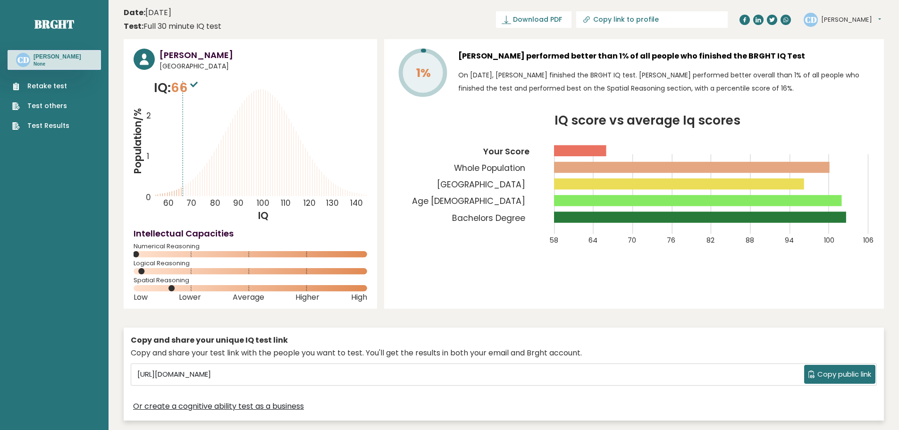
click at [822, 370] on span "Copy public link" at bounding box center [844, 374] width 54 height 11
